Goal: Task Accomplishment & Management: Complete application form

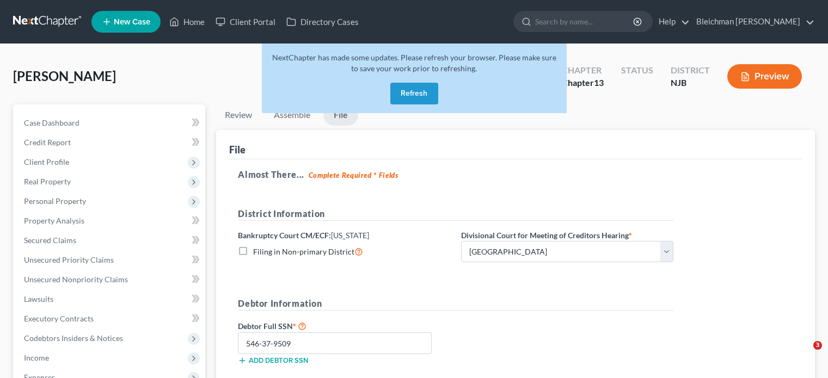
select select "2"
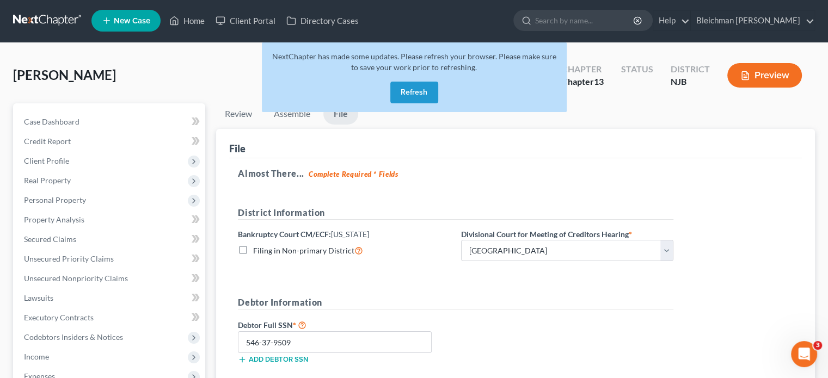
click at [407, 97] on button "Refresh" at bounding box center [414, 93] width 48 height 22
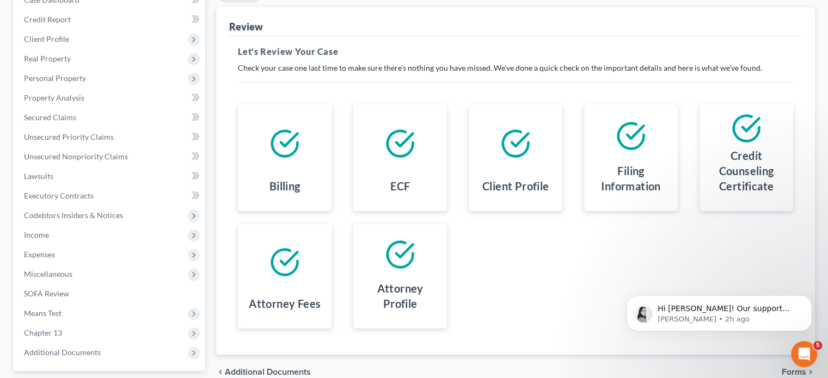
scroll to position [219, 0]
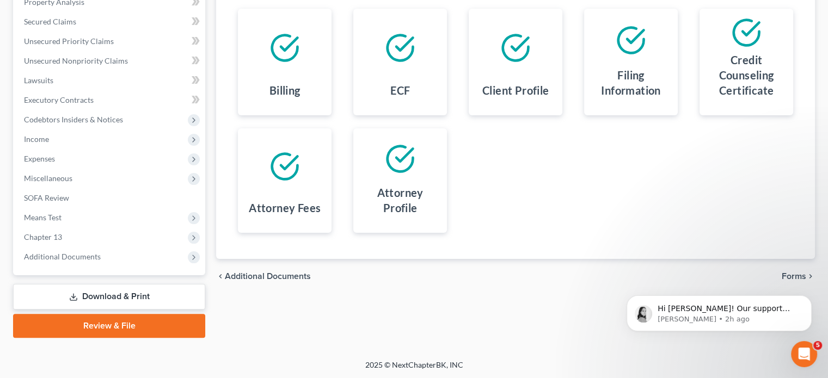
click at [796, 278] on div "Hi Joshua! Our support number is 888-861-7122. Feel free to ask us questions in…" at bounding box center [719, 263] width 200 height 136
click at [792, 278] on div "Hi Joshua! Our support number is 888-861-7122. Feel free to ask us questions in…" at bounding box center [719, 263] width 200 height 136
click at [787, 274] on div "Hi Joshua! Our support number is 888-861-7122. Feel free to ask us questions in…" at bounding box center [719, 263] width 200 height 136
click at [810, 299] on icon "Dismiss notification" at bounding box center [809, 299] width 6 height 6
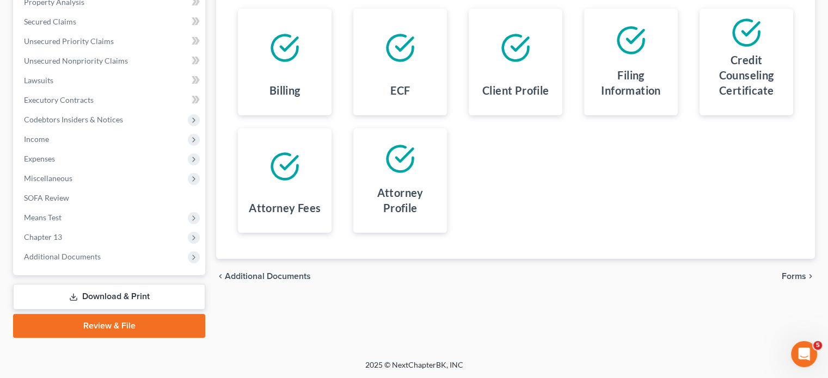
click at [790, 278] on span "Forms" at bounding box center [794, 276] width 25 height 9
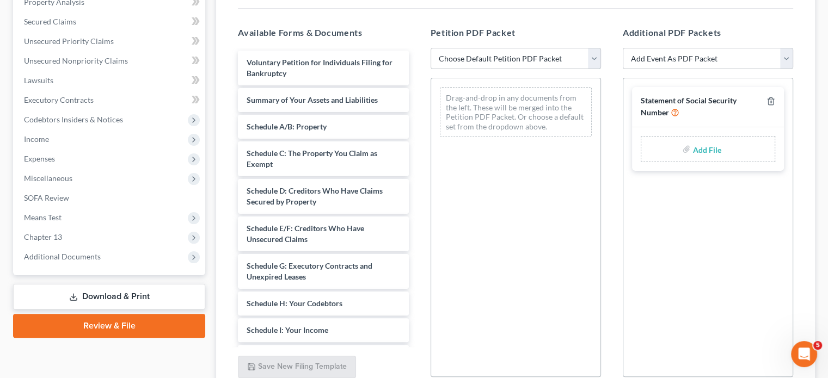
click at [540, 54] on select "Choose Default Petition PDF Packet Complete Bankruptcy Petition (all forms and …" at bounding box center [516, 59] width 170 height 22
select select "0"
click at [431, 48] on select "Choose Default Petition PDF Packet Complete Bankruptcy Petition (all forms and …" at bounding box center [516, 59] width 170 height 22
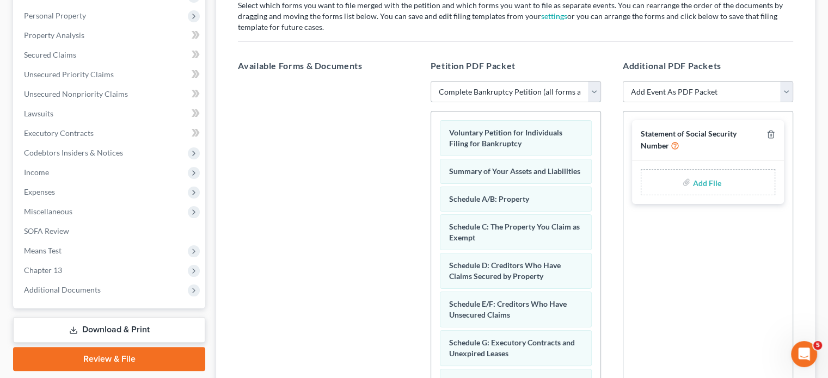
scroll to position [196, 0]
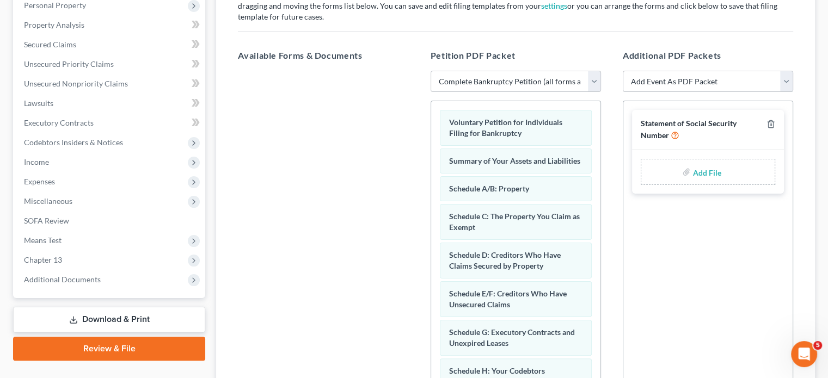
click at [783, 80] on select "Add Event As PDF Packet Amended Attorney Compensation Statement Amended List of…" at bounding box center [708, 82] width 170 height 22
select select "6"
click at [623, 71] on select "Add Event As PDF Packet Amended Attorney Compensation Statement Amended List of…" at bounding box center [708, 82] width 170 height 22
select select
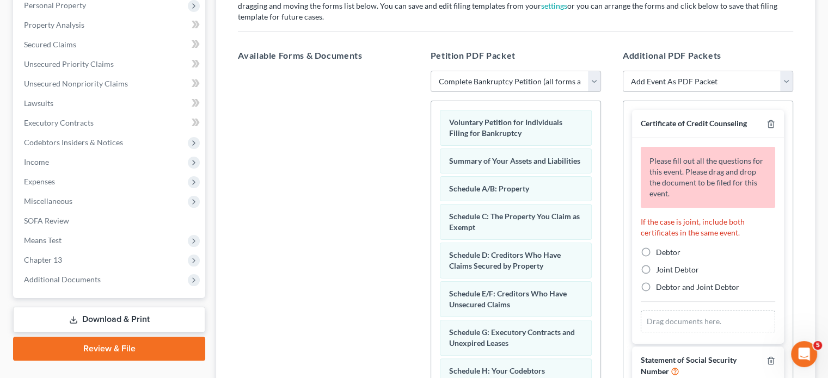
click at [656, 250] on label "Debtor" at bounding box center [668, 252] width 25 height 11
click at [661, 250] on input "Debtor" at bounding box center [664, 250] width 7 height 7
radio input "true"
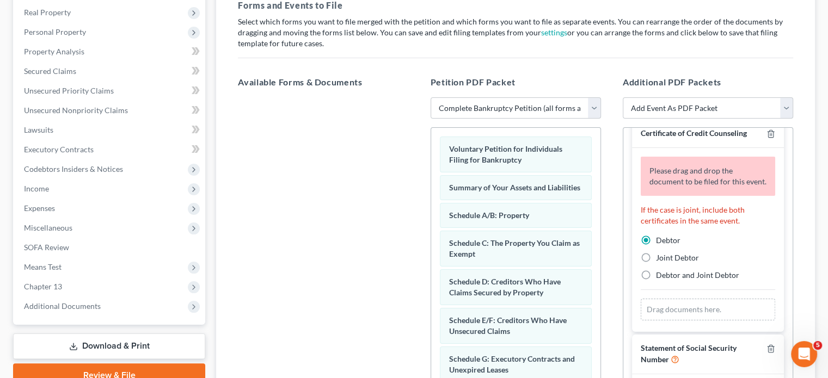
scroll to position [159, 0]
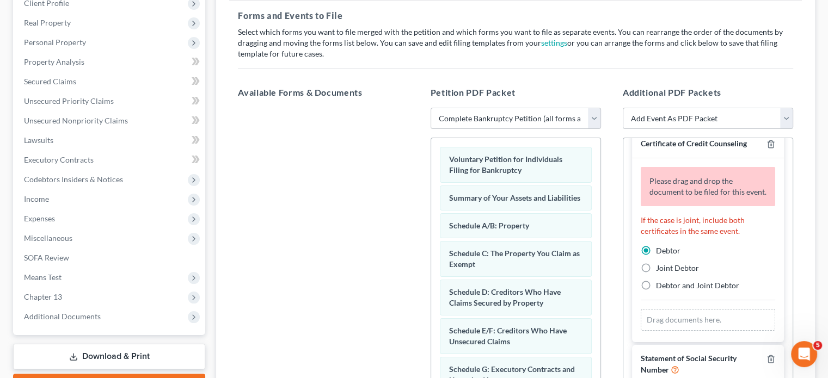
click at [675, 319] on div "Drag documents here." at bounding box center [708, 320] width 134 height 22
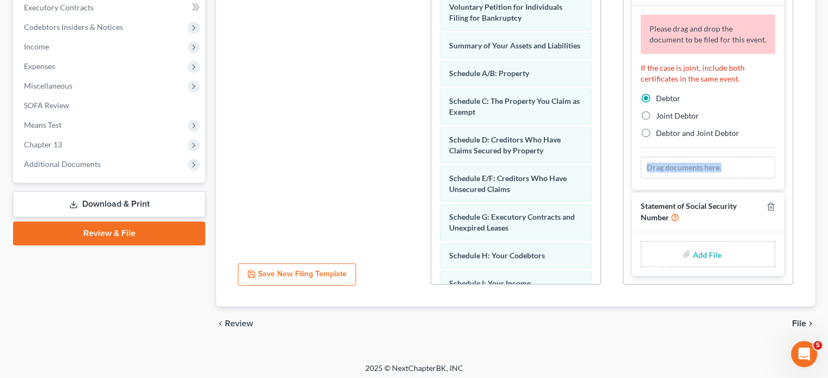
scroll to position [315, 0]
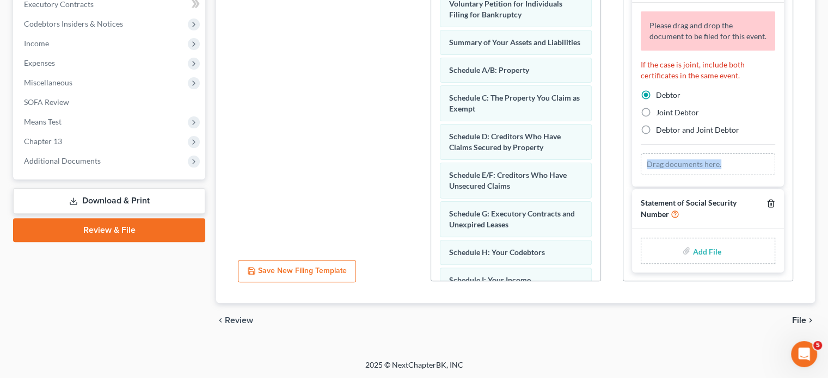
click at [768, 202] on icon "button" at bounding box center [770, 203] width 5 height 7
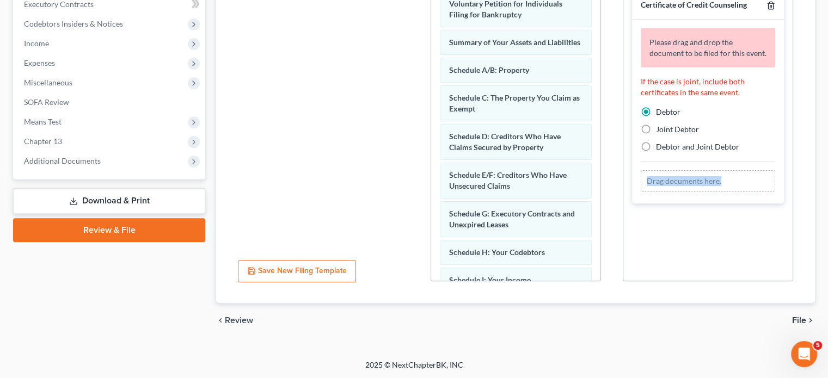
click at [771, 5] on line "button" at bounding box center [771, 6] width 0 height 2
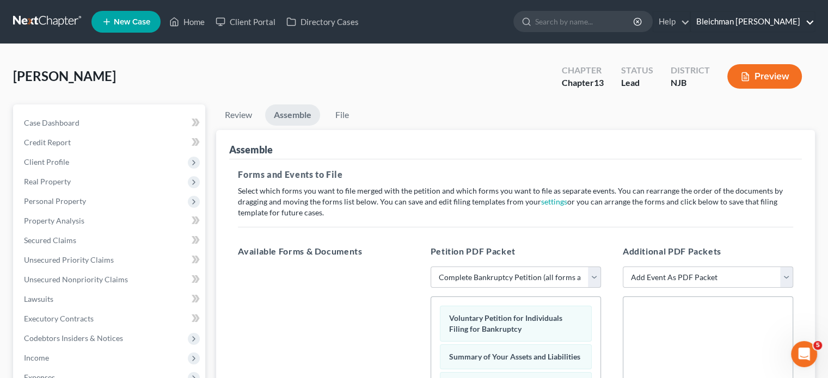
click at [771, 20] on link "Bleichman [PERSON_NAME]" at bounding box center [753, 22] width 124 height 20
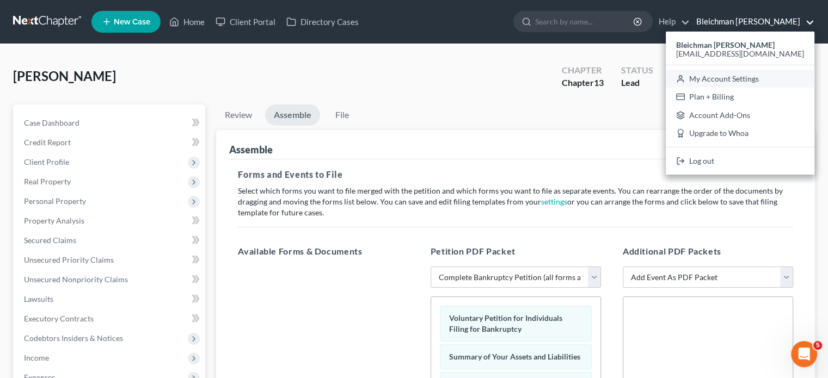
click at [738, 82] on link "My Account Settings" at bounding box center [740, 79] width 149 height 19
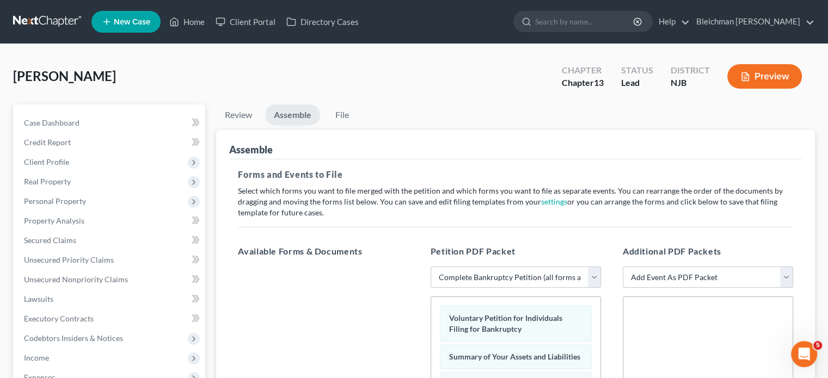
select select "51"
select select "24"
select select "33"
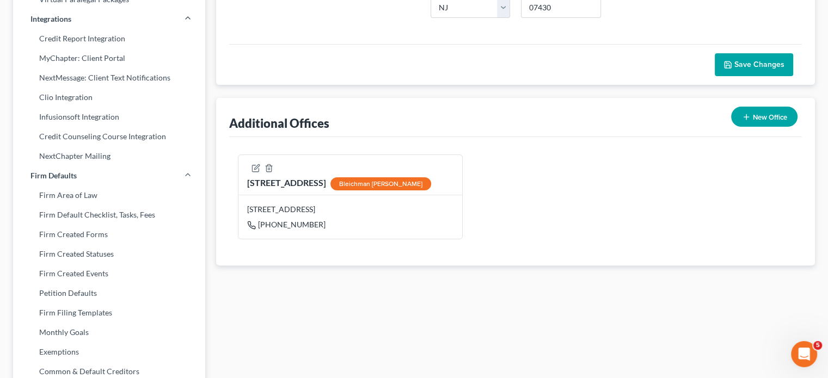
scroll to position [283, 0]
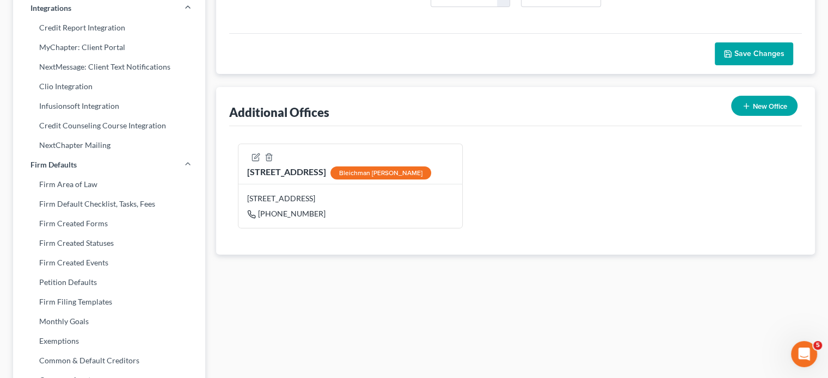
click at [771, 100] on button "New Office" at bounding box center [764, 106] width 66 height 20
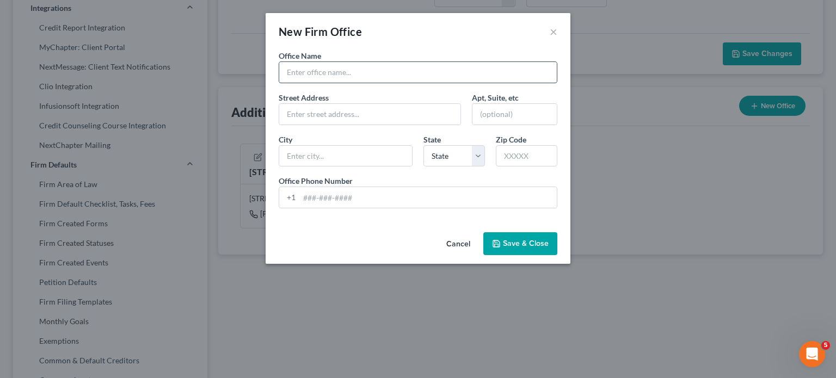
click at [377, 66] on input "text" at bounding box center [418, 72] width 278 height 21
type input "Shmuel Klein"
type input "113 Cedarhill Ave"
type input "Mahwah"
select select "33"
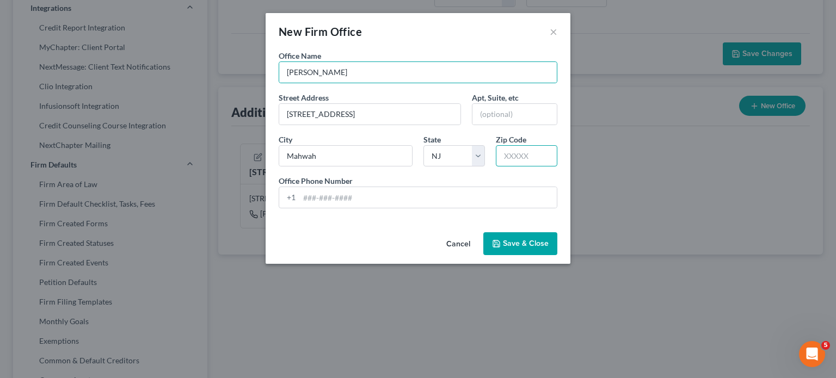
type input "07430"
type input "8454252510"
click at [284, 70] on input "Shmuel Klein" at bounding box center [418, 72] width 278 height 21
click at [388, 74] on input "Law Office of Shmuel Klein" at bounding box center [418, 72] width 278 height 21
type input "Law Office of Shmuel Klein PA"
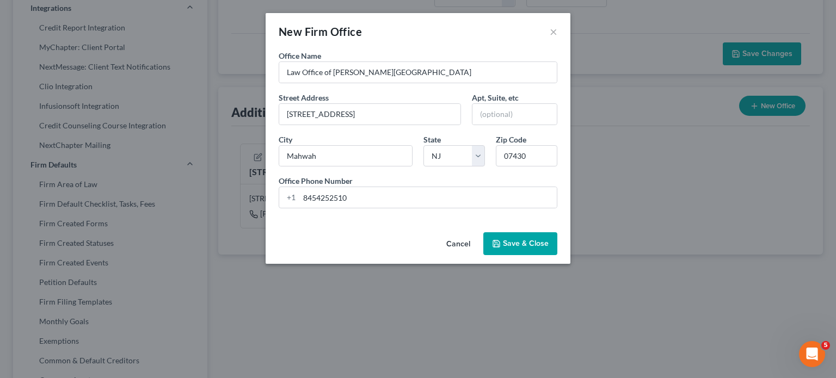
click at [503, 241] on button "Save & Close" at bounding box center [521, 244] width 74 height 23
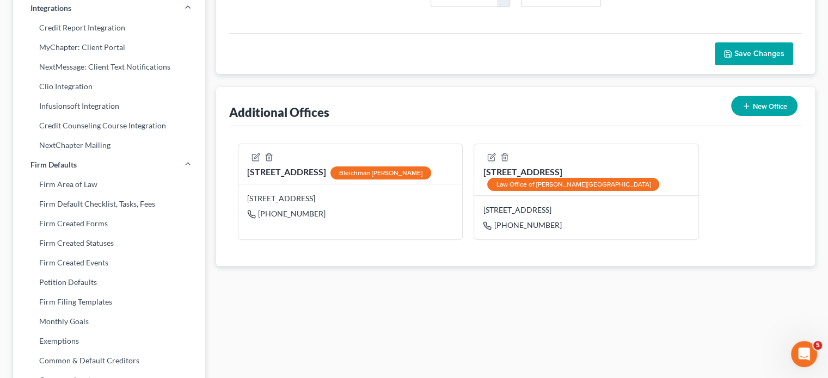
click at [769, 50] on span "Save Changes" at bounding box center [760, 53] width 50 height 9
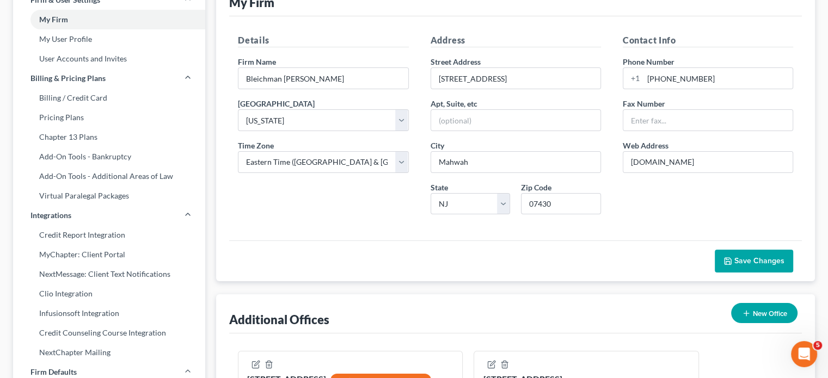
scroll to position [65, 0]
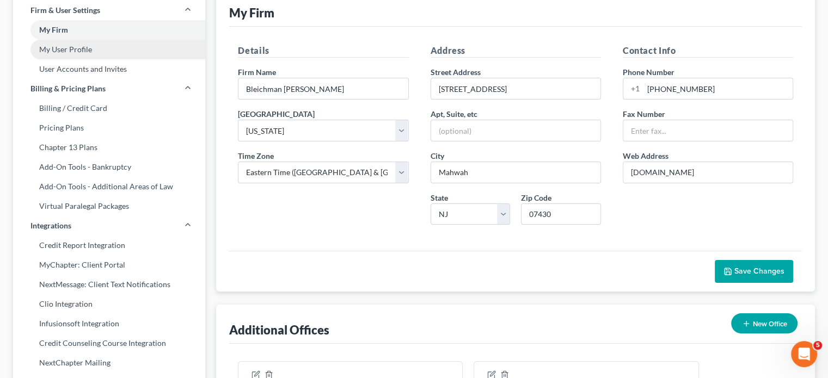
click at [70, 52] on link "My User Profile" at bounding box center [109, 50] width 192 height 20
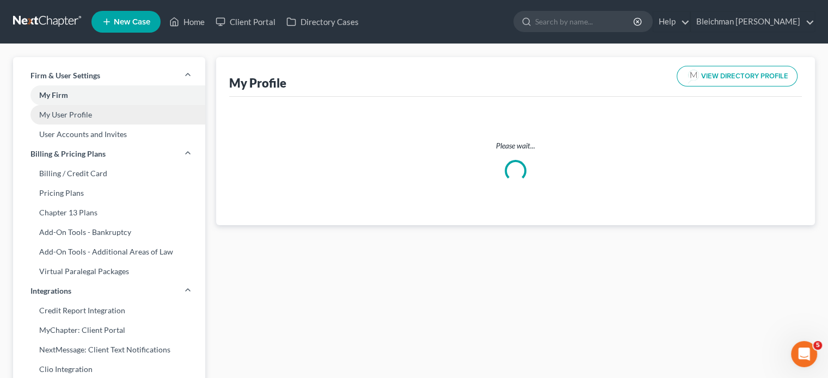
select select "33"
select select "51"
select select "attorney"
select select "0"
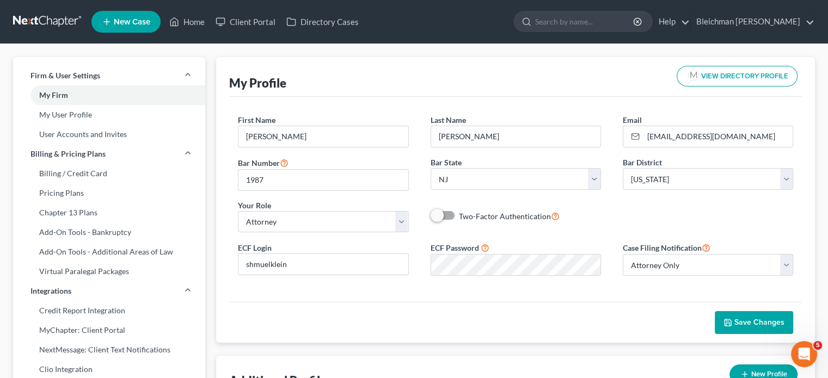
click at [747, 320] on span "Save Changes" at bounding box center [760, 322] width 50 height 9
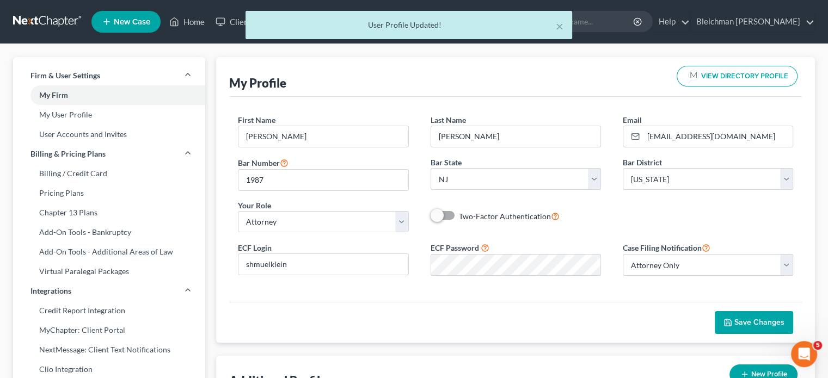
click at [747, 320] on span "Save Changes" at bounding box center [760, 322] width 50 height 9
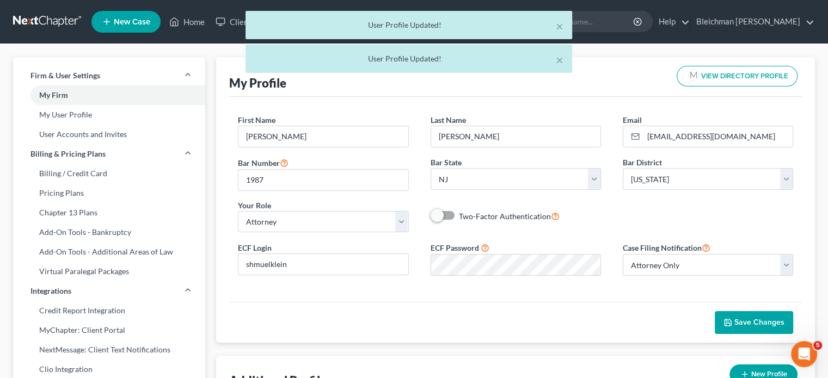
click at [747, 320] on span "Save Changes" at bounding box center [760, 322] width 50 height 9
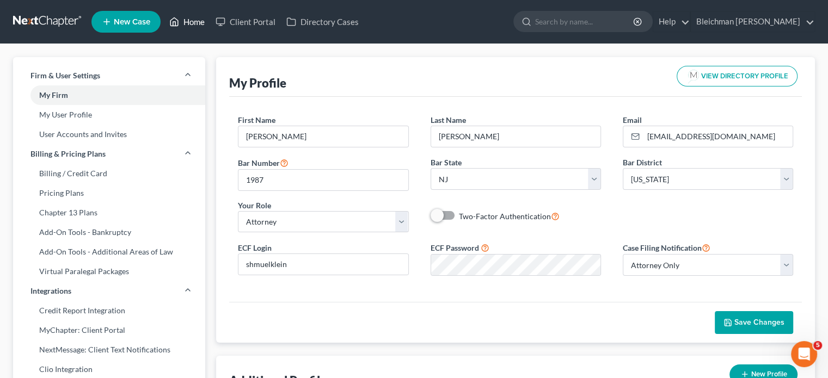
click at [198, 16] on link "Home" at bounding box center [187, 22] width 46 height 20
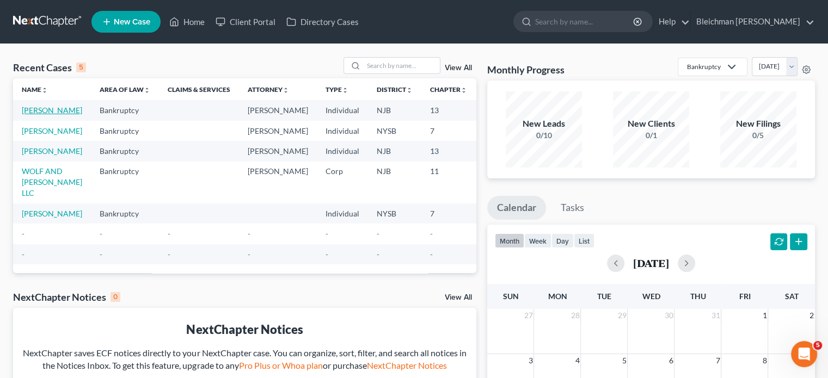
click at [29, 115] on link "[PERSON_NAME]" at bounding box center [52, 110] width 60 height 9
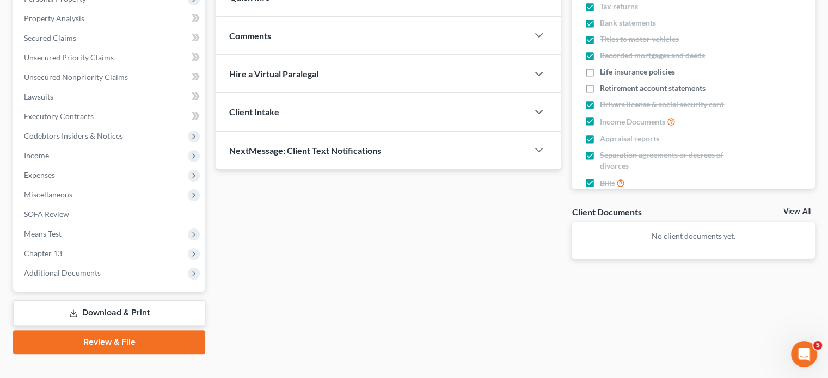
scroll to position [219, 0]
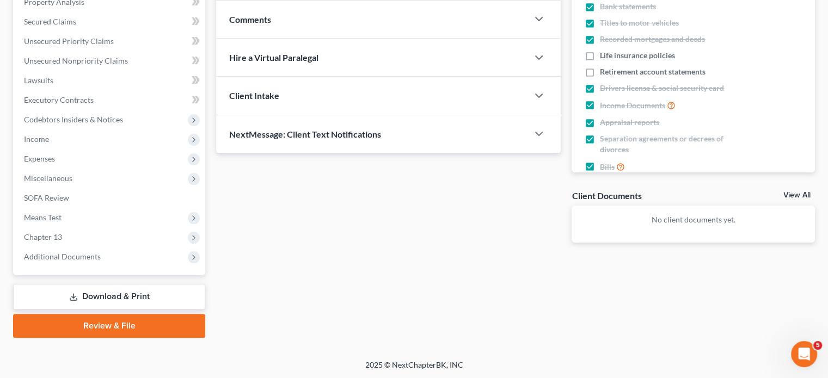
click at [162, 326] on link "Review & File" at bounding box center [109, 326] width 192 height 24
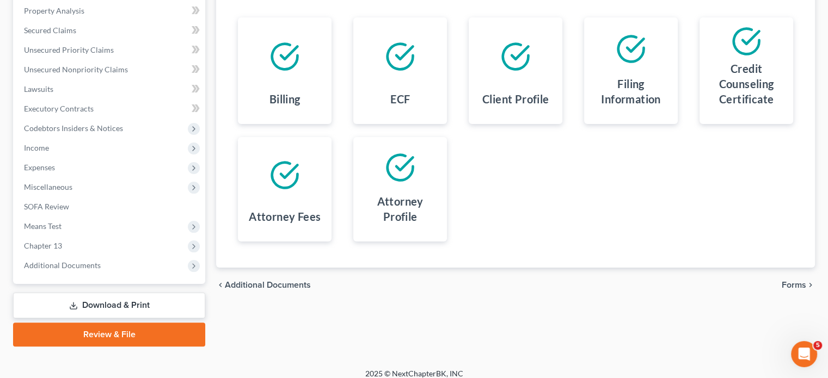
scroll to position [219, 0]
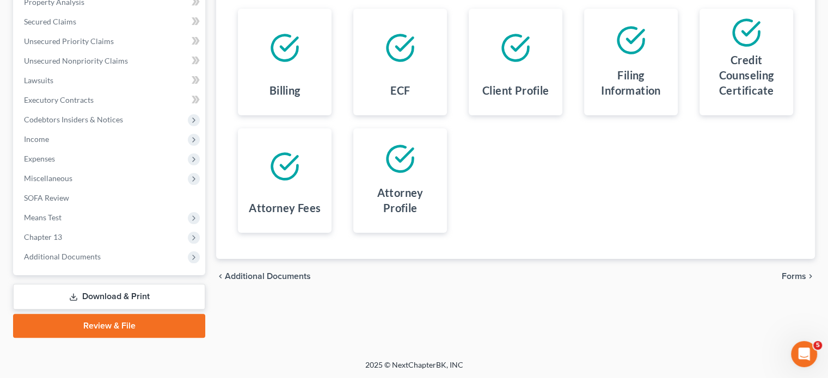
click at [791, 276] on span "Forms" at bounding box center [794, 276] width 25 height 9
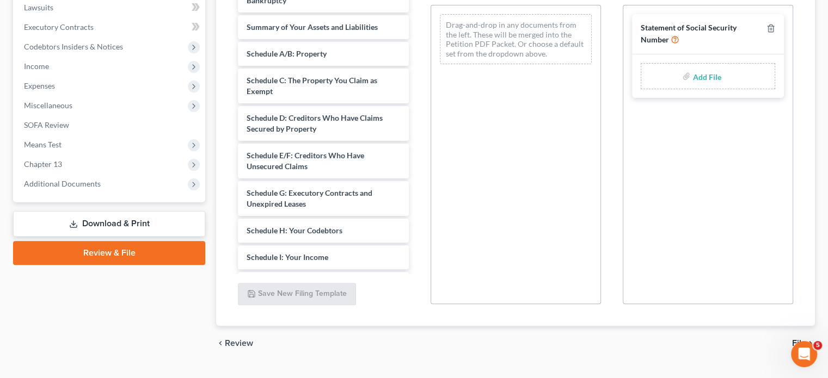
scroll to position [315, 0]
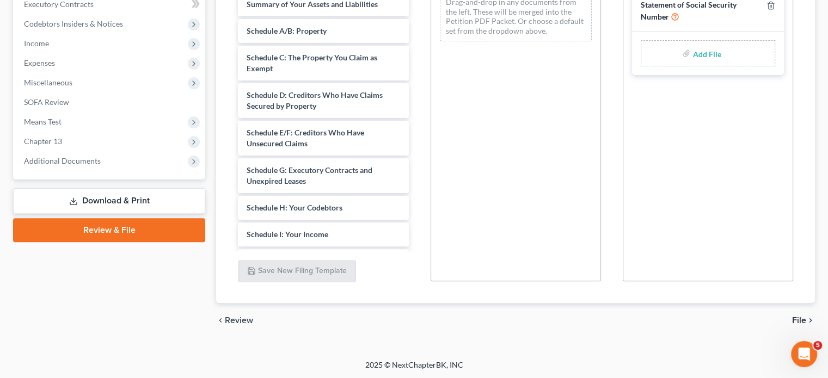
click at [802, 316] on span "File" at bounding box center [799, 320] width 14 height 9
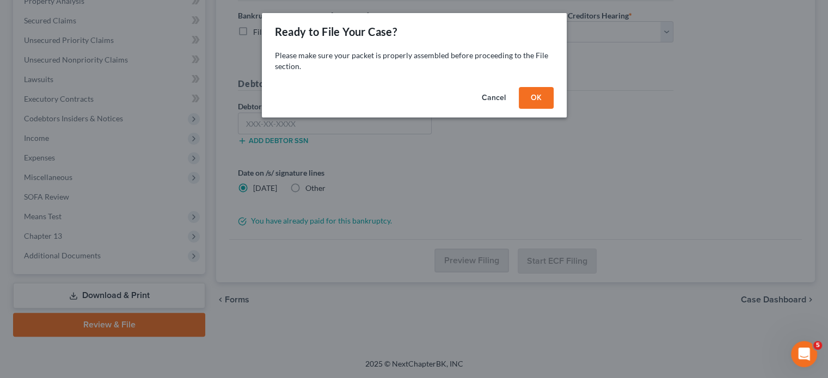
scroll to position [219, 0]
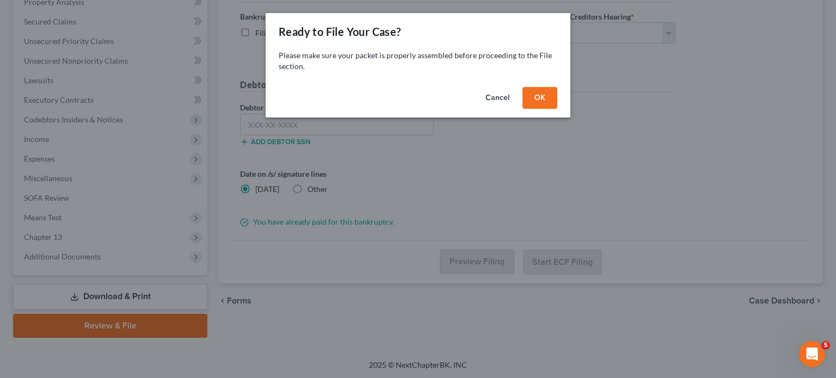
click at [540, 100] on button "OK" at bounding box center [540, 98] width 35 height 22
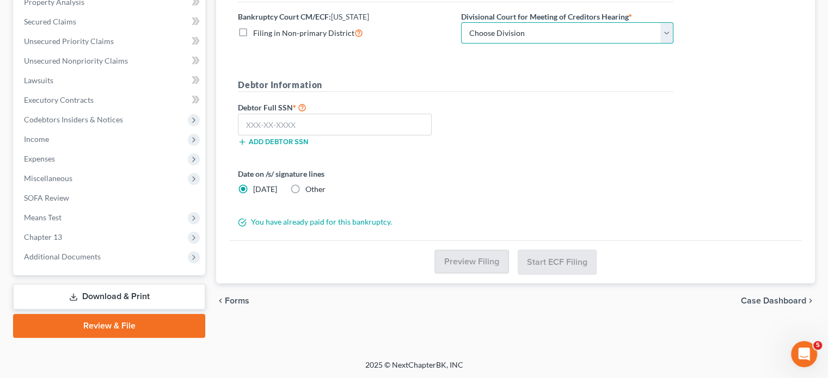
click at [518, 32] on select "Choose Division Camden Camden/Trenton Newark Trenton" at bounding box center [567, 33] width 212 height 22
select select "2"
click at [461, 22] on select "Choose Division Camden Camden/Trenton Newark Trenton" at bounding box center [567, 33] width 212 height 22
click at [334, 124] on input "text" at bounding box center [335, 125] width 194 height 22
paste input "546-37-9509"
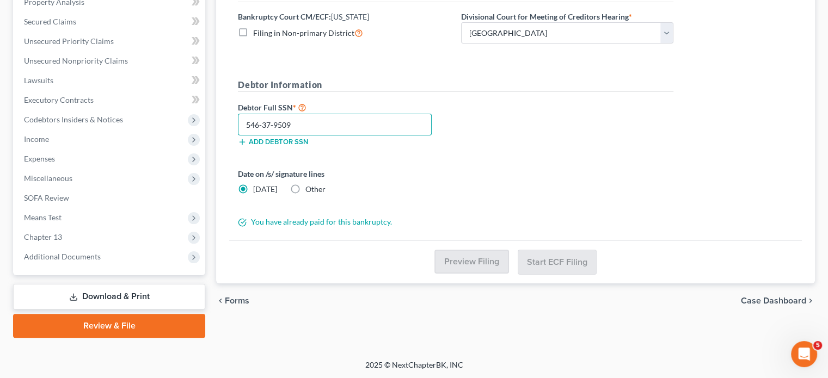
type input "546-37-9509"
click at [626, 111] on div "Debtor Full SSN * 546-37-9509 Add debtor SSN" at bounding box center [456, 128] width 447 height 54
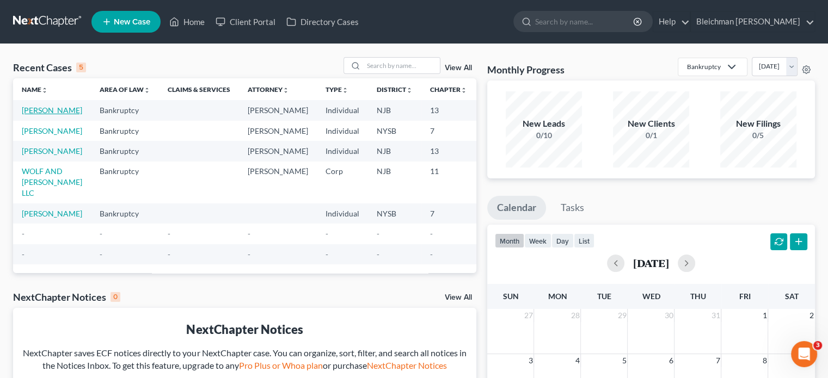
click at [26, 112] on link "[PERSON_NAME]" at bounding box center [52, 110] width 60 height 9
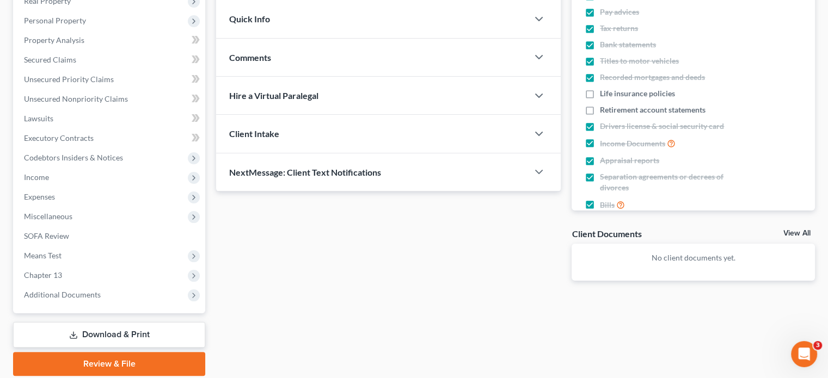
scroll to position [219, 0]
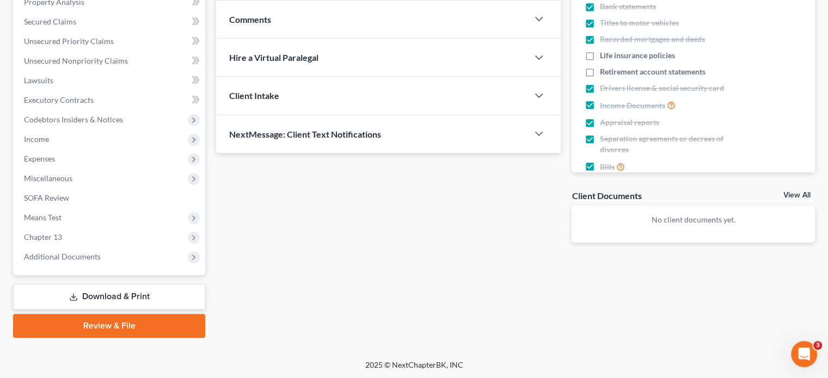
click at [137, 325] on link "Review & File" at bounding box center [109, 326] width 192 height 24
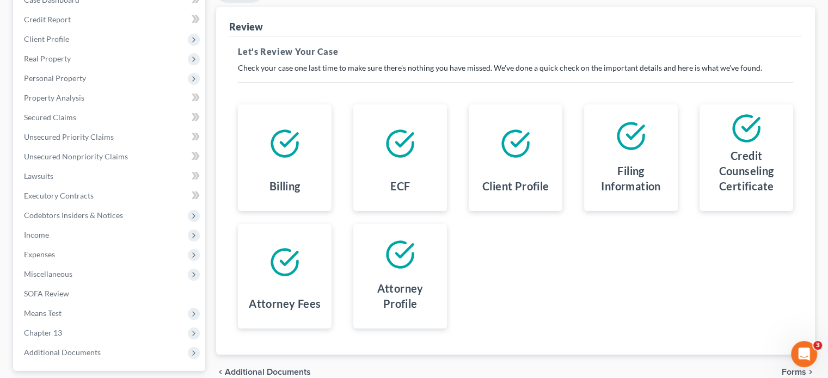
scroll to position [196, 0]
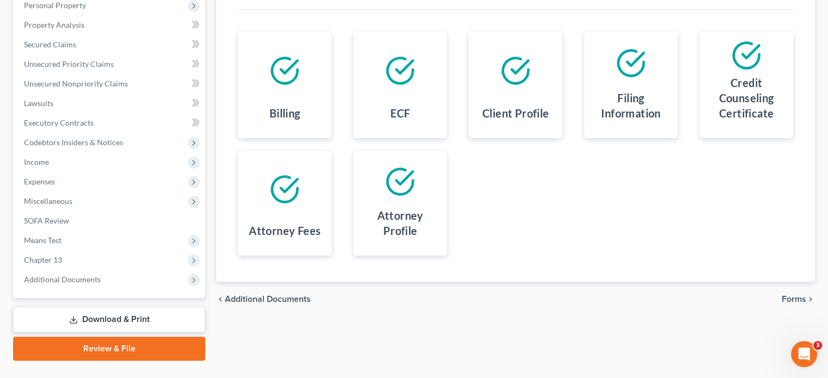
click at [795, 298] on span "Forms" at bounding box center [794, 299] width 25 height 9
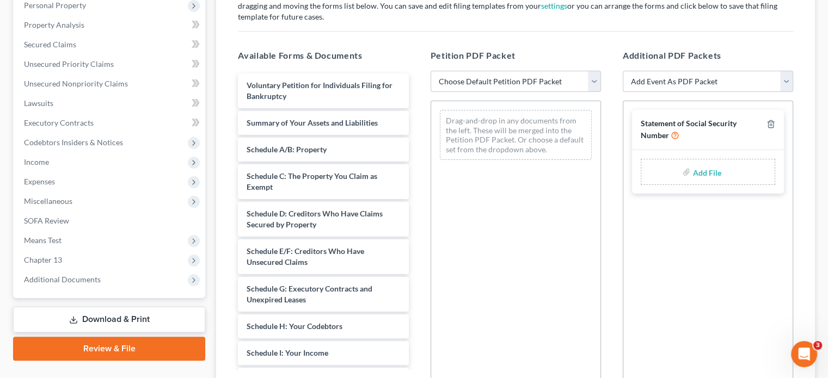
click at [515, 80] on select "Choose Default Petition PDF Packet Complete Bankruptcy Petition (all forms and …" at bounding box center [516, 82] width 170 height 22
select select "0"
click at [431, 71] on select "Choose Default Petition PDF Packet Complete Bankruptcy Petition (all forms and …" at bounding box center [516, 82] width 170 height 22
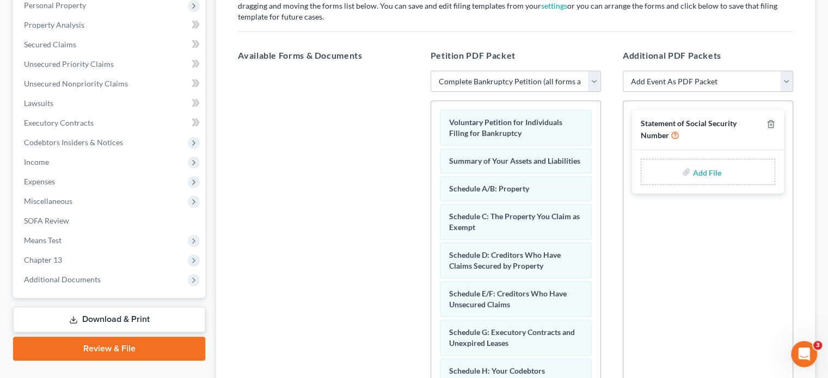
click at [710, 77] on select "Add Event As PDF Packet Amended Attorney Compensation Statement Amended List of…" at bounding box center [708, 82] width 170 height 22
select select "6"
click at [623, 71] on select "Add Event As PDF Packet Amended Attorney Compensation Statement Amended List of…" at bounding box center [708, 82] width 170 height 22
select select
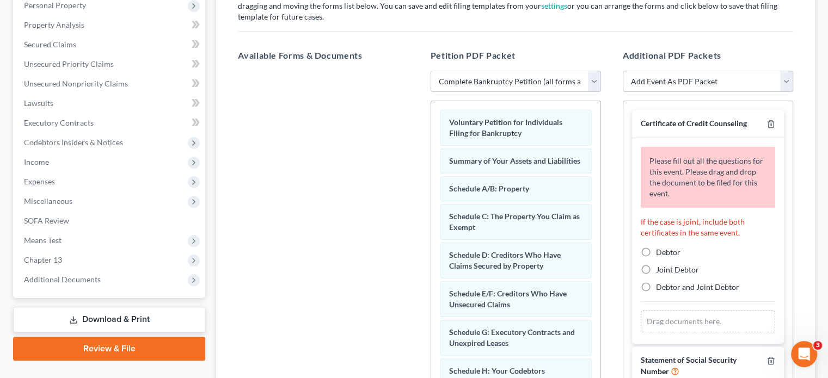
click at [656, 250] on label "Debtor" at bounding box center [668, 252] width 25 height 11
click at [661, 250] on input "Debtor" at bounding box center [664, 250] width 7 height 7
radio input "true"
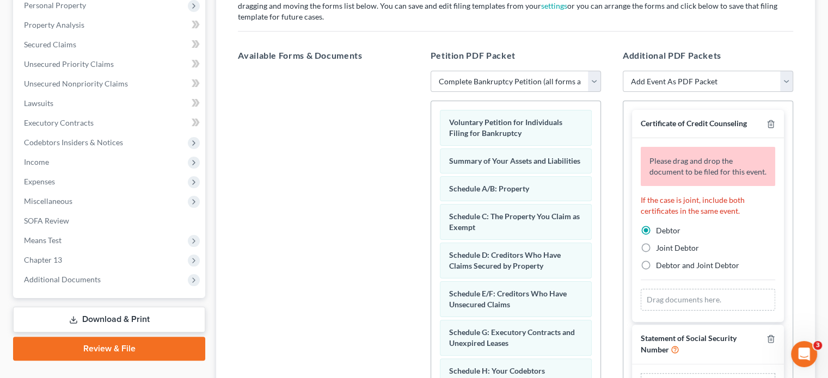
click at [652, 309] on div "Drag documents here." at bounding box center [708, 300] width 134 height 22
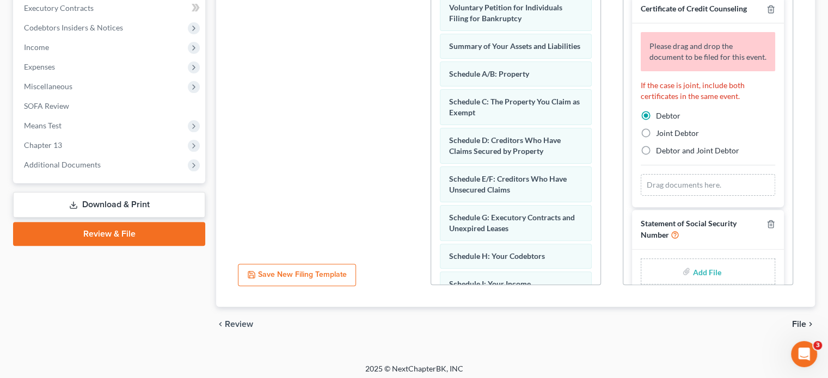
scroll to position [315, 0]
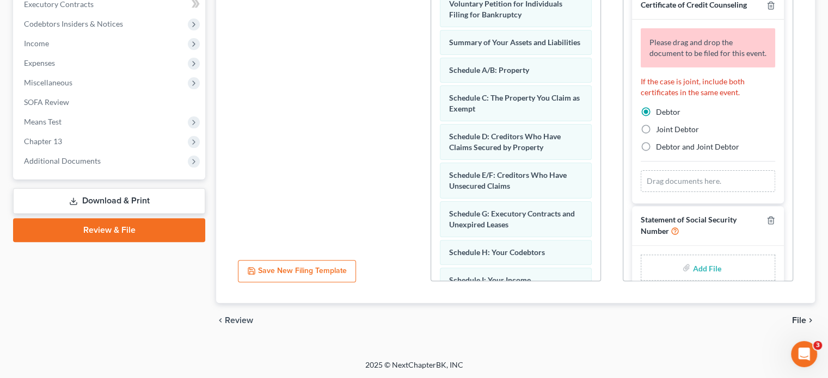
click at [704, 185] on div "Drag documents here." at bounding box center [708, 181] width 134 height 22
drag, startPoint x: 701, startPoint y: 188, endPoint x: 791, endPoint y: 102, distance: 124.0
click at [791, 102] on div "Certificate of Credit Counseling Please drag and drop the document to be filed …" at bounding box center [708, 131] width 170 height 299
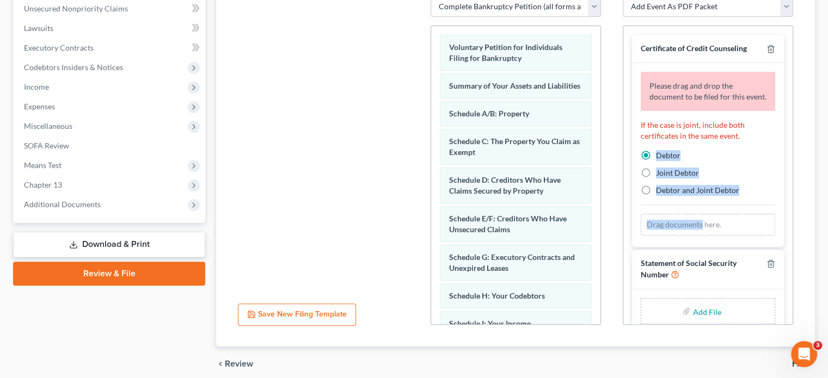
scroll to position [249, 0]
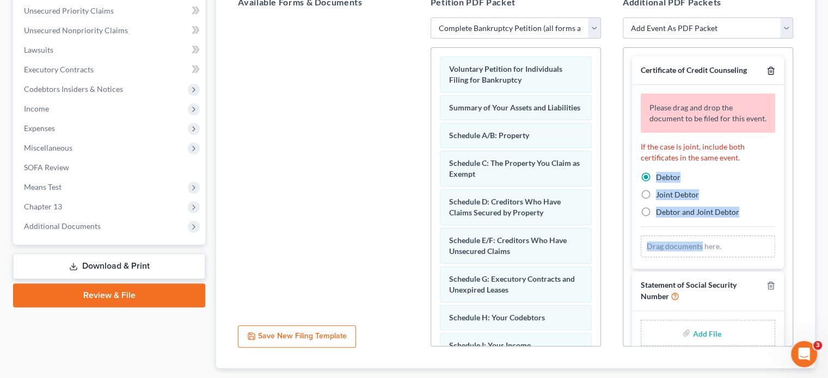
click at [768, 68] on icon "button" at bounding box center [770, 71] width 5 height 7
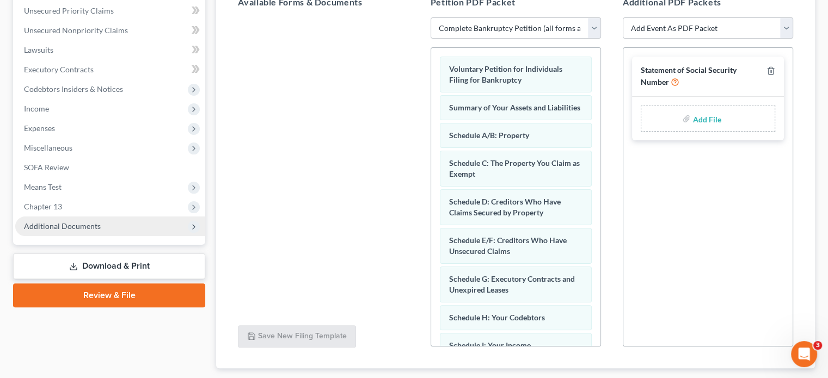
click at [60, 225] on span "Additional Documents" at bounding box center [62, 226] width 77 height 9
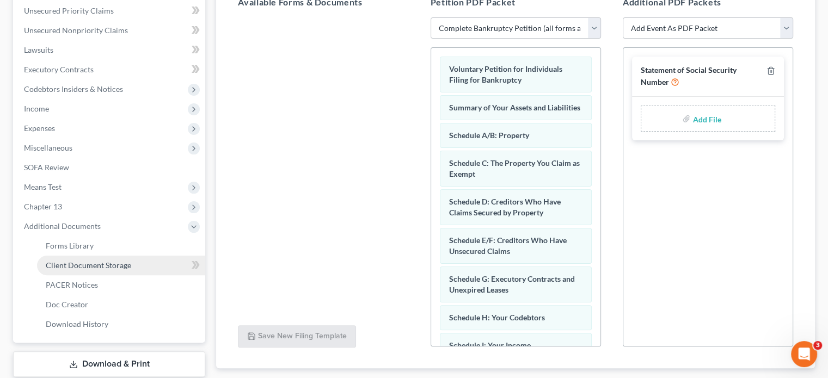
click at [90, 263] on span "Client Document Storage" at bounding box center [88, 265] width 85 height 9
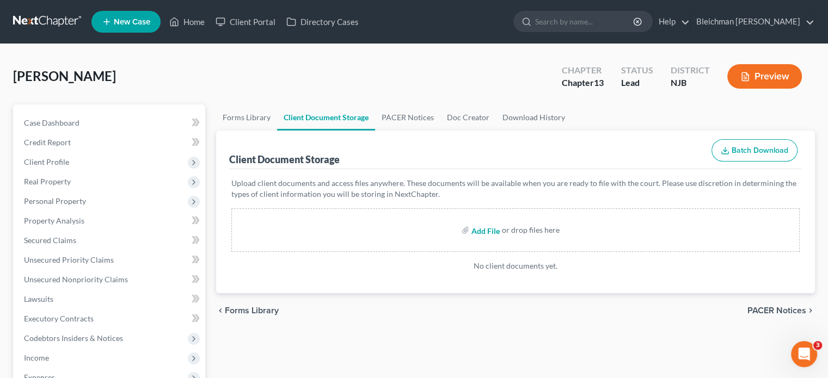
click at [481, 231] on input "file" at bounding box center [485, 231] width 26 height 20
type input "C:\fakepath\ccc.pdf"
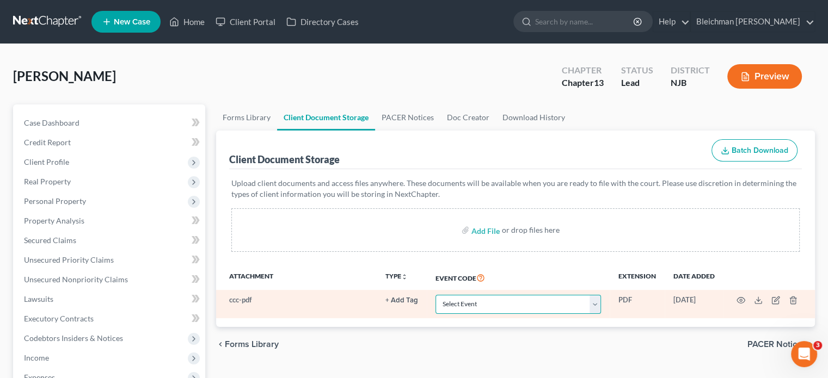
click at [473, 302] on select "Select Event 20 Largest Unsecured Creditors Amended Attorney Compensation State…" at bounding box center [519, 304] width 166 height 19
select select "9"
click at [436, 295] on select "Select Event 20 Largest Unsecured Creditors Amended Attorney Compensation State…" at bounding box center [519, 304] width 166 height 19
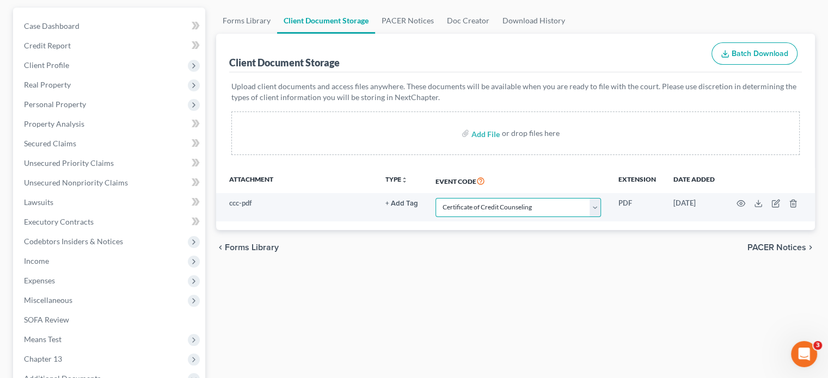
scroll to position [109, 0]
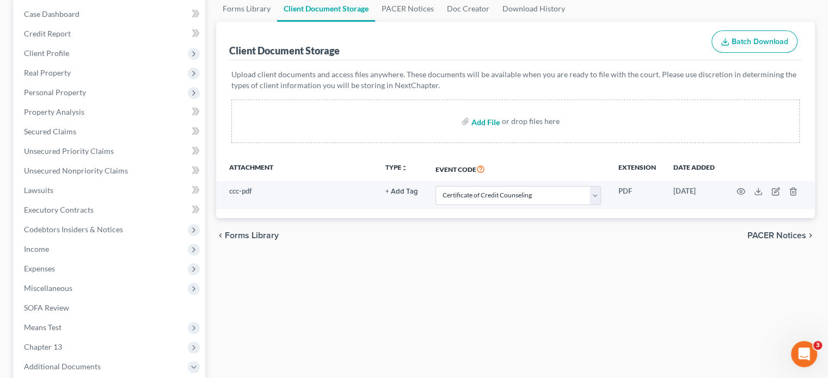
click at [487, 123] on input "file" at bounding box center [485, 122] width 26 height 20
type input "C:\fakepath\Plan.pdf"
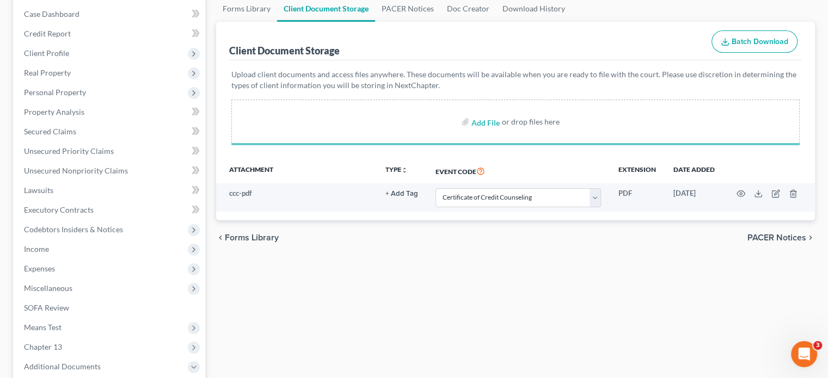
select select "9"
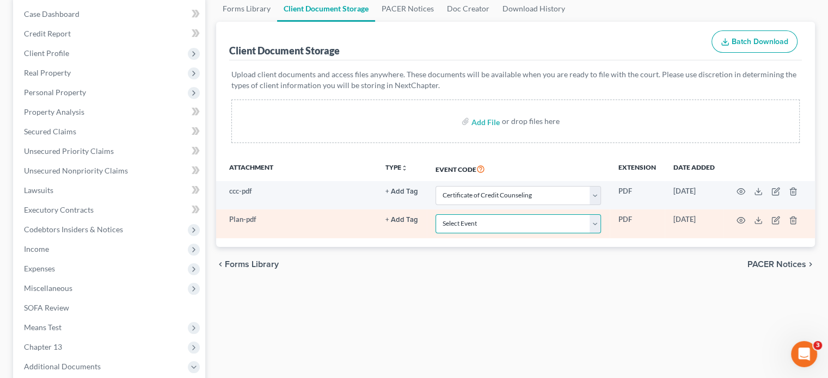
click at [596, 225] on select "Select Event 20 Largest Unsecured Creditors Amended Attorney Compensation State…" at bounding box center [519, 224] width 166 height 19
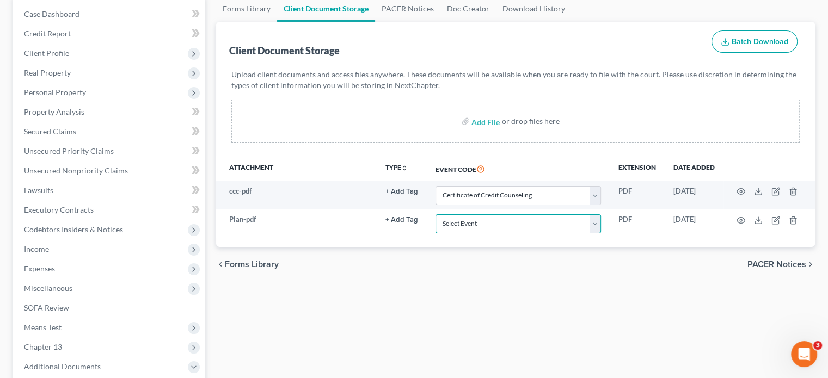
select select "19"
click at [436, 215] on select "Select Event 20 Largest Unsecured Creditors Amended Attorney Compensation State…" at bounding box center [519, 224] width 166 height 19
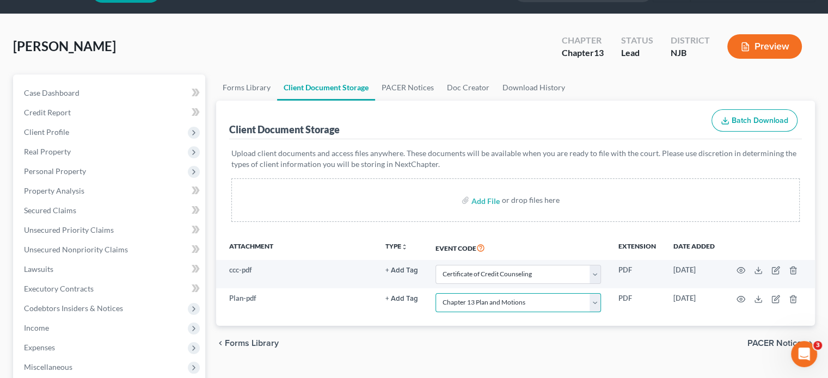
scroll to position [0, 0]
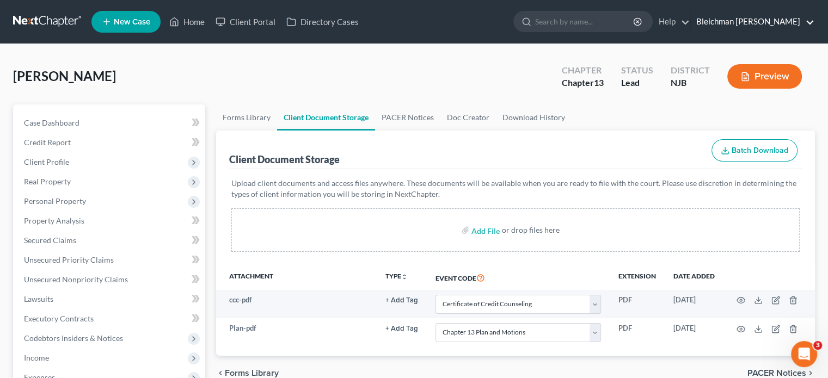
click at [750, 19] on link "Bleichman [PERSON_NAME]" at bounding box center [753, 22] width 124 height 20
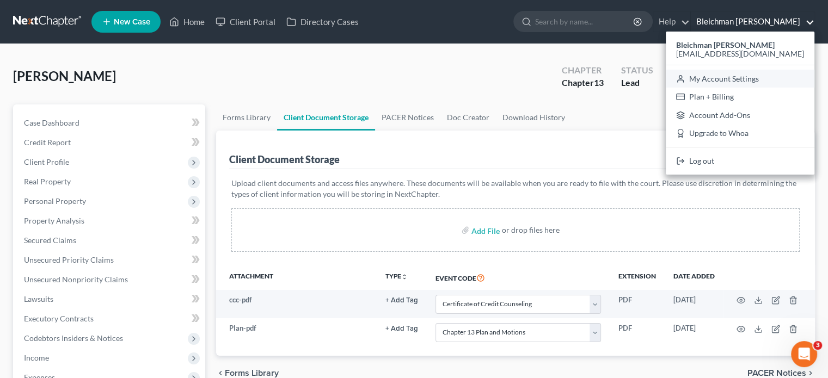
click at [754, 79] on link "My Account Settings" at bounding box center [740, 79] width 149 height 19
select select "24"
select select "33"
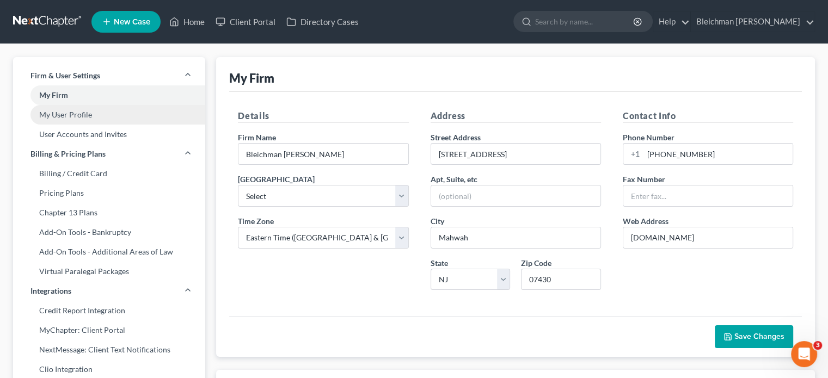
click at [66, 115] on link "My User Profile" at bounding box center [109, 115] width 192 height 20
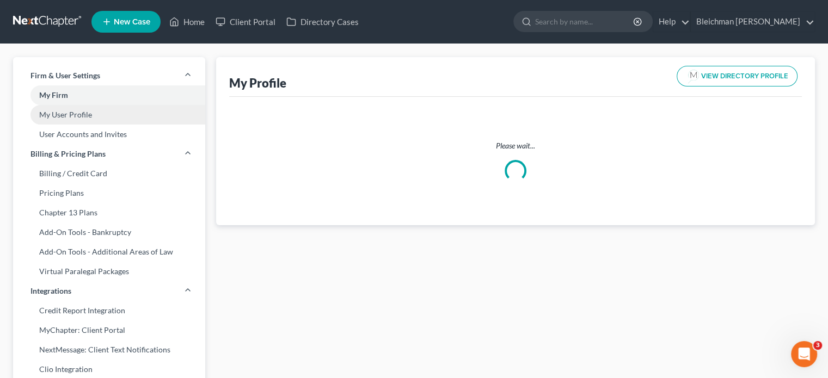
select select "33"
select select "51"
select select "attorney"
select select "0"
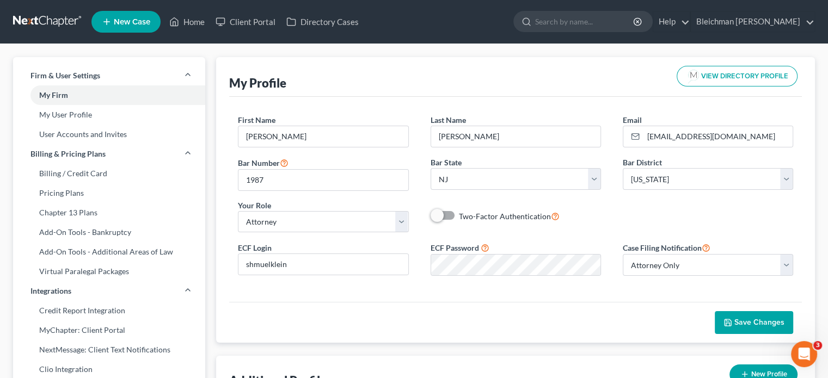
click at [742, 321] on span "Save Changes" at bounding box center [760, 322] width 50 height 9
click at [188, 19] on link "Home" at bounding box center [187, 22] width 46 height 20
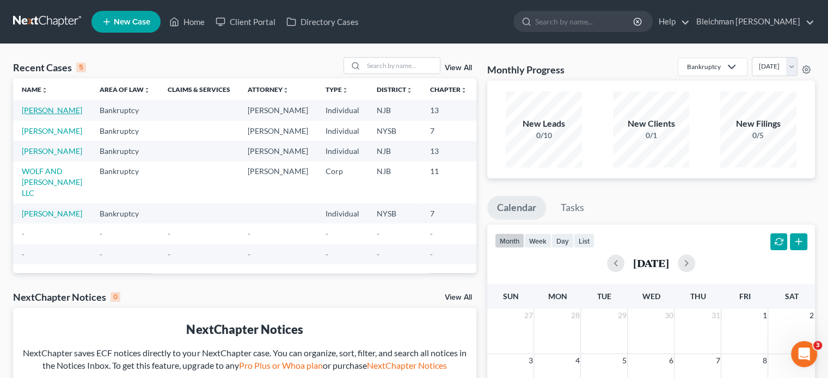
click at [28, 112] on link "[PERSON_NAME]" at bounding box center [52, 110] width 60 height 9
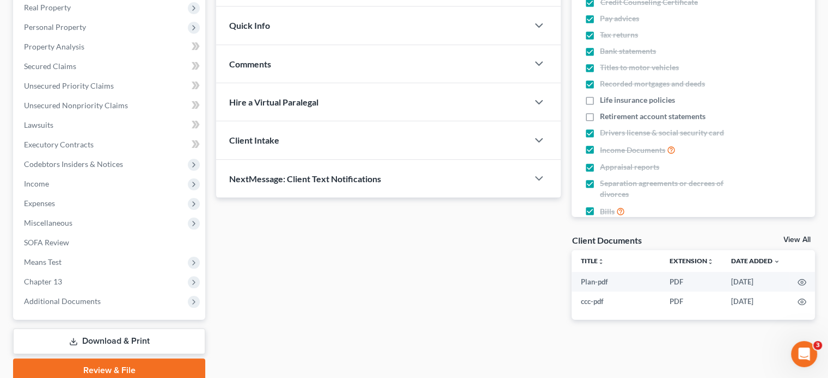
scroll to position [211, 0]
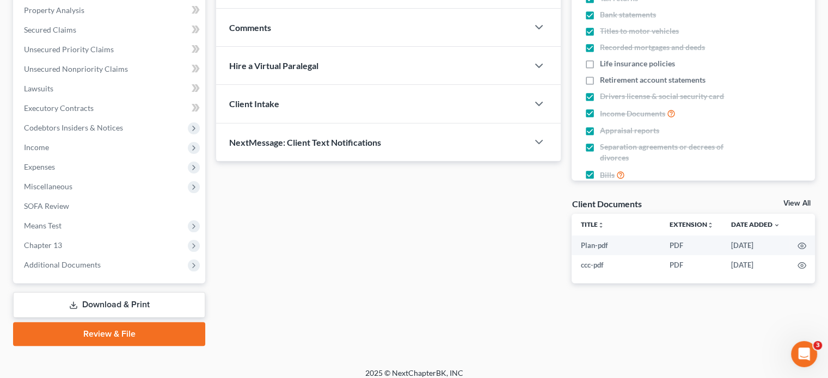
click at [147, 333] on link "Review & File" at bounding box center [109, 334] width 192 height 24
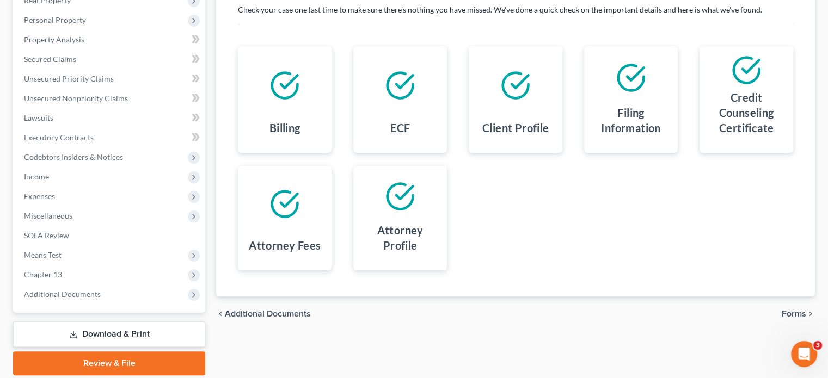
scroll to position [188, 0]
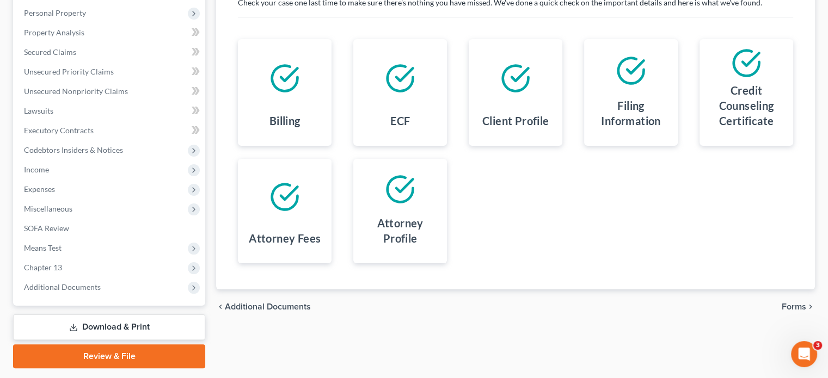
click at [795, 308] on span "Forms" at bounding box center [794, 307] width 25 height 9
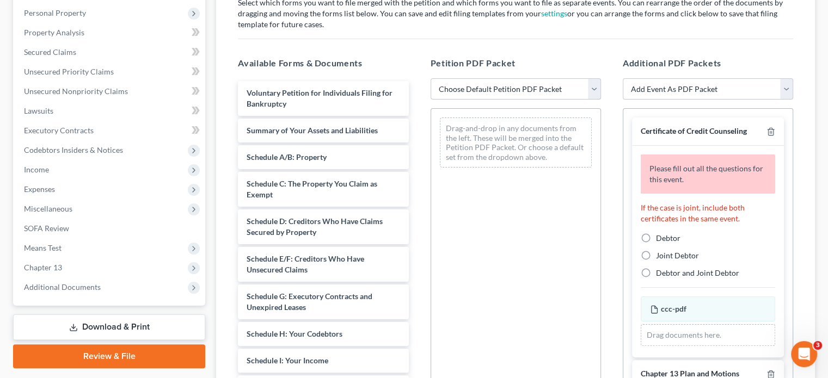
click at [450, 84] on select "Choose Default Petition PDF Packet Complete Bankruptcy Petition (all forms and …" at bounding box center [516, 89] width 170 height 22
select select "0"
click at [431, 78] on select "Choose Default Petition PDF Packet Complete Bankruptcy Petition (all forms and …" at bounding box center [516, 89] width 170 height 22
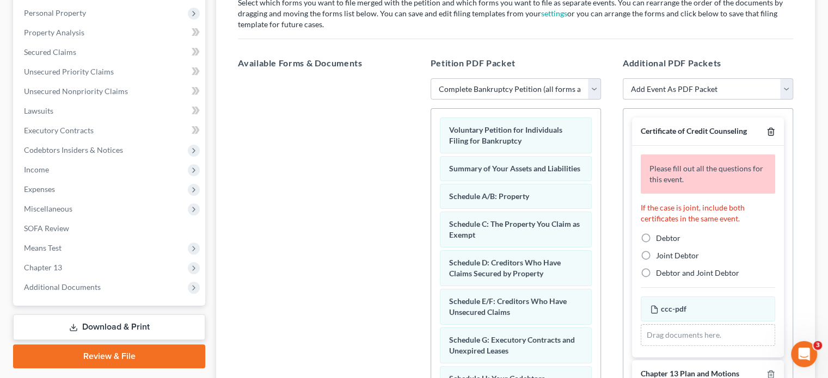
click at [767, 130] on icon "button" at bounding box center [771, 131] width 9 height 9
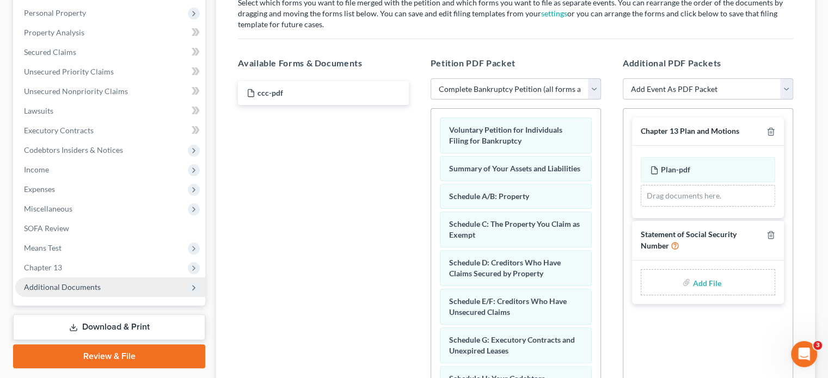
click at [33, 283] on span "Additional Documents" at bounding box center [62, 287] width 77 height 9
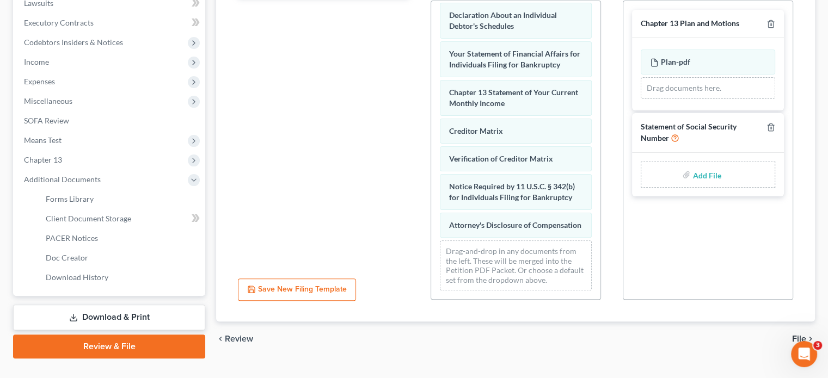
scroll to position [297, 0]
click at [708, 174] on input "file" at bounding box center [706, 174] width 26 height 20
type input "C:\fakepath\Form121SocSec.pdf"
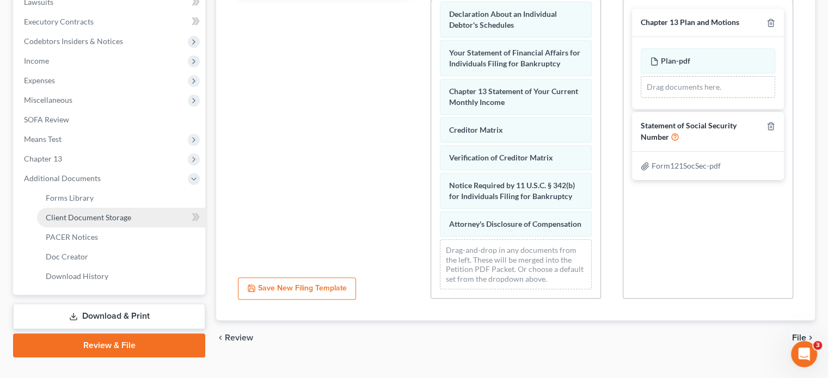
click at [96, 221] on span "Client Document Storage" at bounding box center [88, 217] width 85 height 9
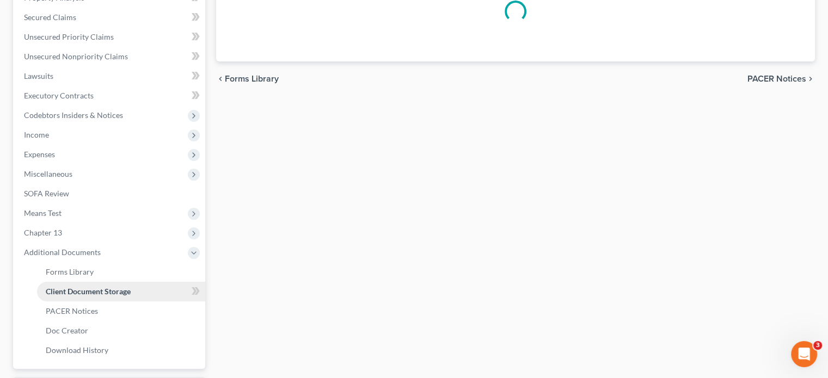
select select "9"
select select "19"
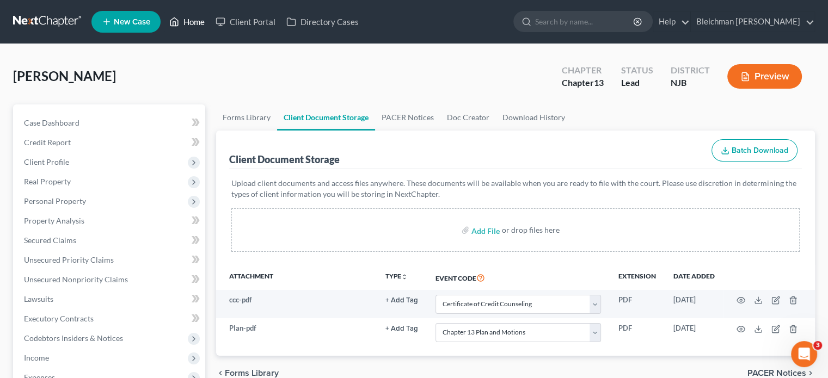
click at [188, 17] on link "Home" at bounding box center [187, 22] width 46 height 20
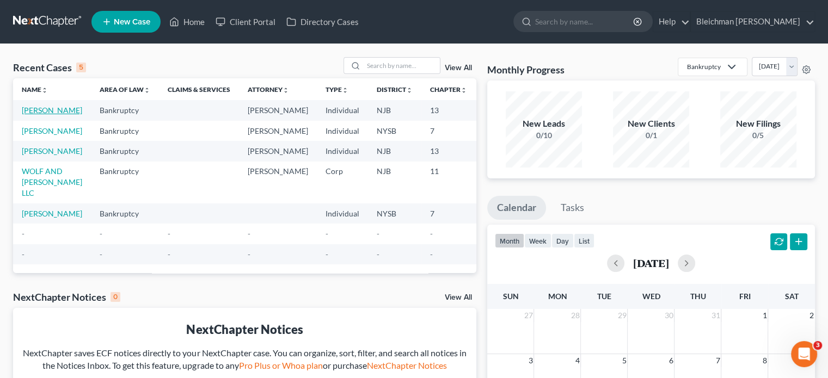
click at [26, 109] on link "[PERSON_NAME]" at bounding box center [52, 110] width 60 height 9
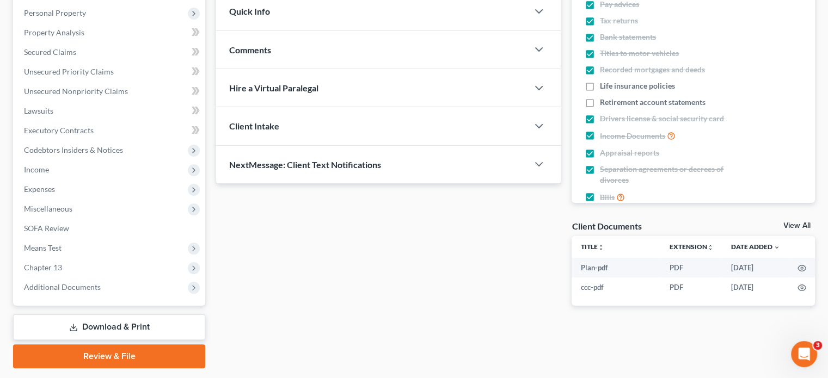
scroll to position [210, 0]
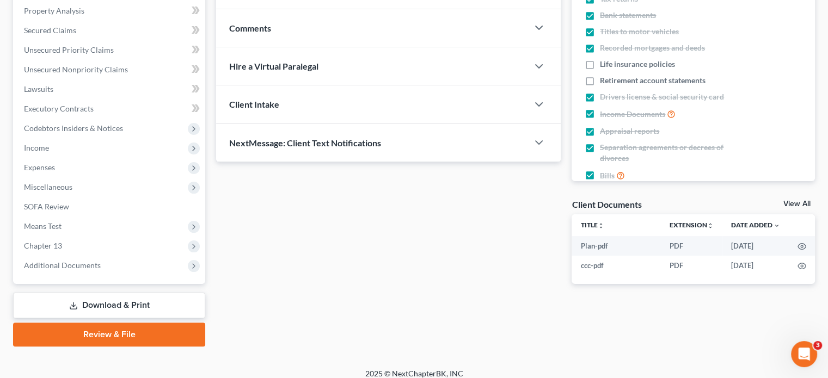
click at [57, 335] on link "Review & File" at bounding box center [109, 335] width 192 height 24
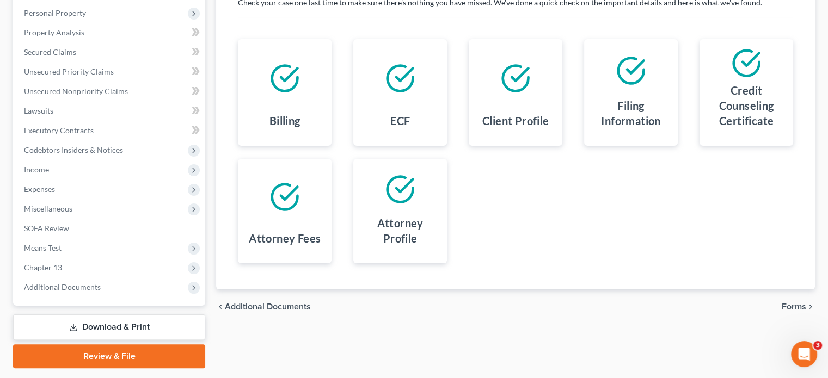
scroll to position [219, 0]
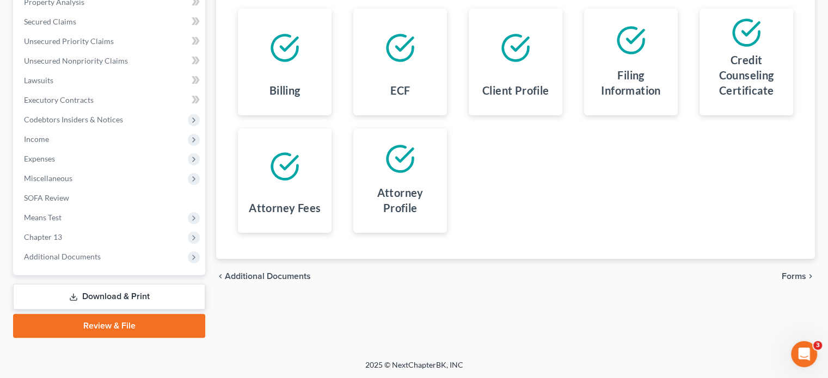
click at [794, 277] on span "Forms" at bounding box center [794, 276] width 25 height 9
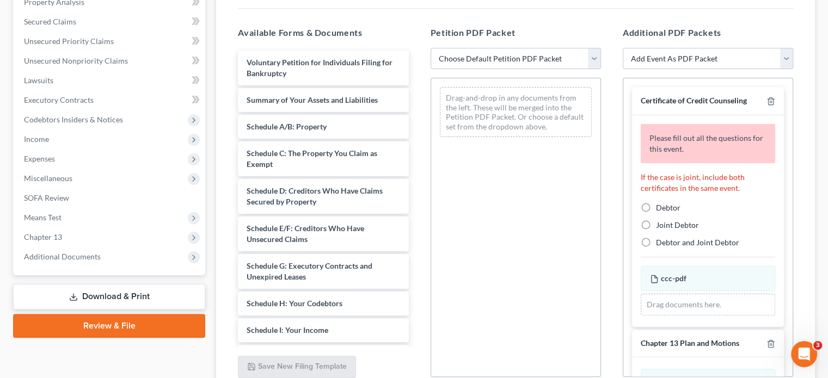
click at [656, 206] on label "Debtor" at bounding box center [668, 208] width 25 height 11
click at [661, 206] on input "Debtor" at bounding box center [664, 206] width 7 height 7
radio input "true"
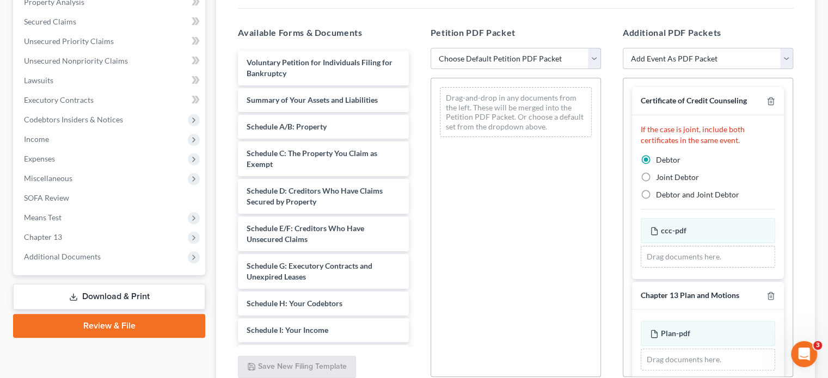
click at [515, 58] on select "Choose Default Petition PDF Packet Complete Bankruptcy Petition (all forms and …" at bounding box center [516, 59] width 170 height 22
select select "0"
click at [431, 48] on select "Choose Default Petition PDF Packet Complete Bankruptcy Petition (all forms and …" at bounding box center [516, 59] width 170 height 22
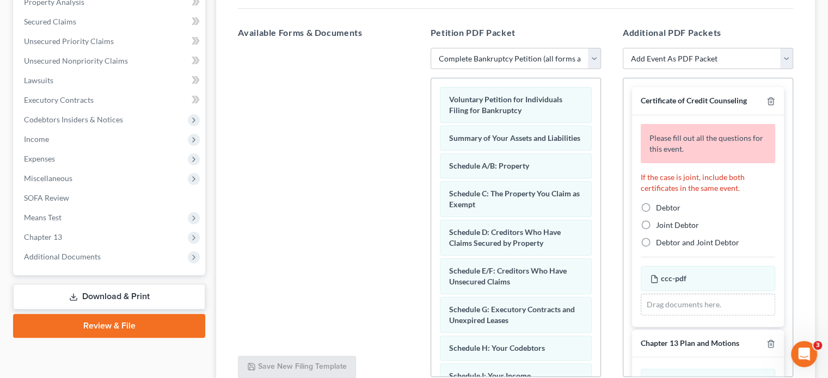
click at [656, 207] on label "Debtor" at bounding box center [668, 208] width 25 height 11
click at [661, 207] on input "Debtor" at bounding box center [664, 206] width 7 height 7
radio input "true"
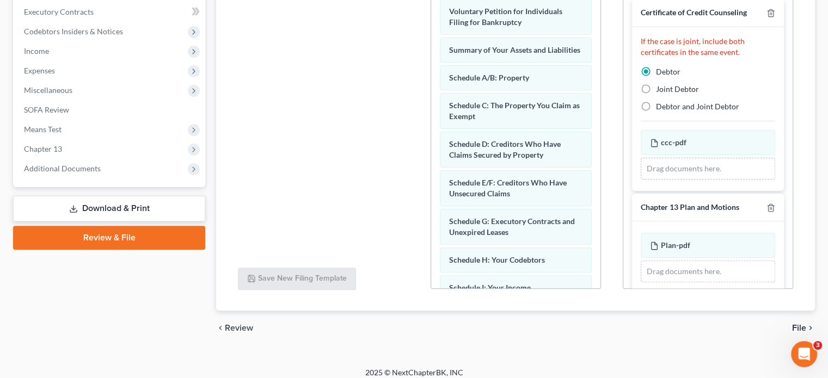
scroll to position [315, 0]
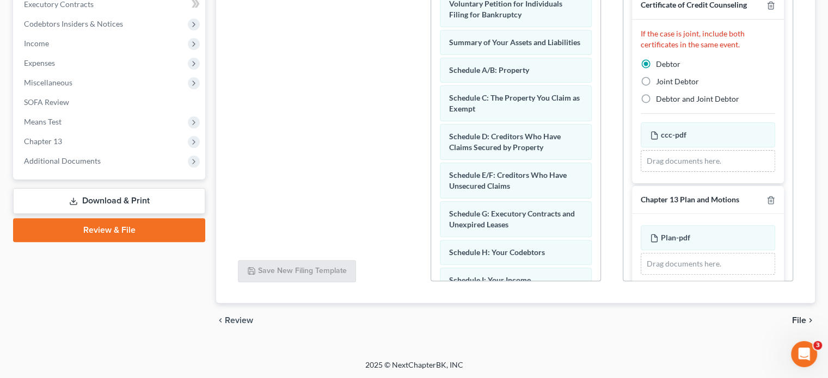
click at [804, 319] on span "File" at bounding box center [799, 320] width 14 height 9
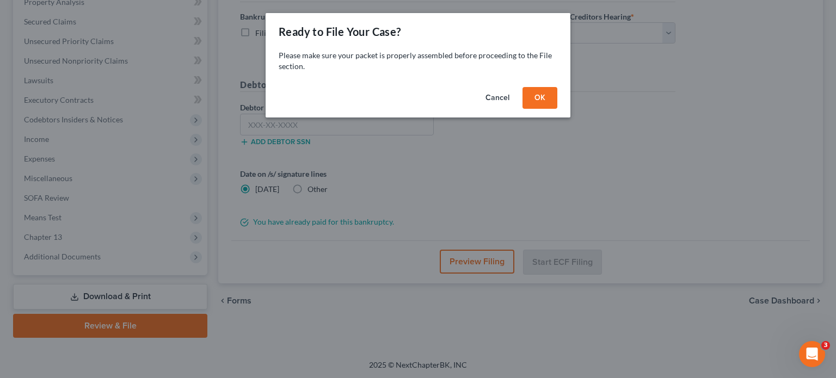
click at [542, 99] on button "OK" at bounding box center [540, 98] width 35 height 22
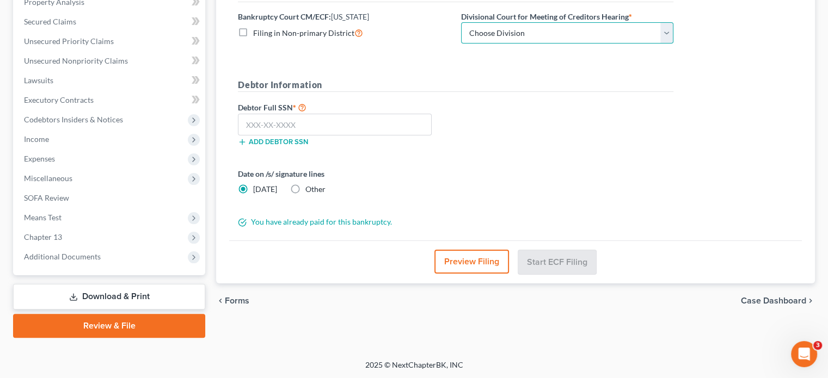
click at [515, 33] on select "Choose Division Camden Camden/Trenton Newark Trenton" at bounding box center [567, 33] width 212 height 22
select select "2"
click at [461, 22] on select "Choose Division Camden Camden/Trenton Newark Trenton" at bounding box center [567, 33] width 212 height 22
click at [307, 124] on input "text" at bounding box center [335, 125] width 194 height 22
paste input "546-37-9509"
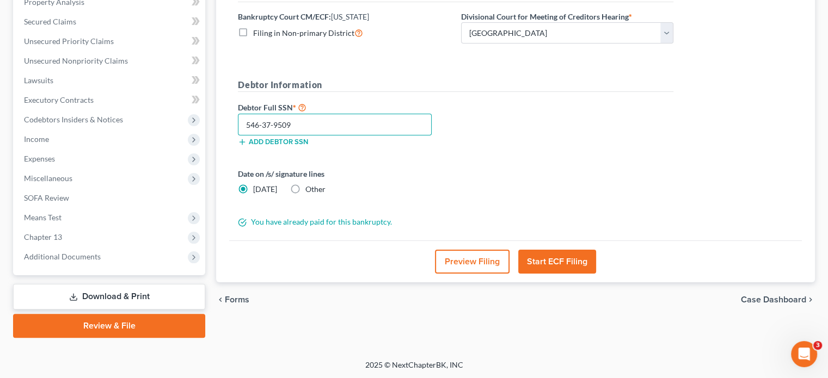
type input "546-37-9509"
click at [545, 256] on button "Start ECF Filing" at bounding box center [557, 262] width 78 height 24
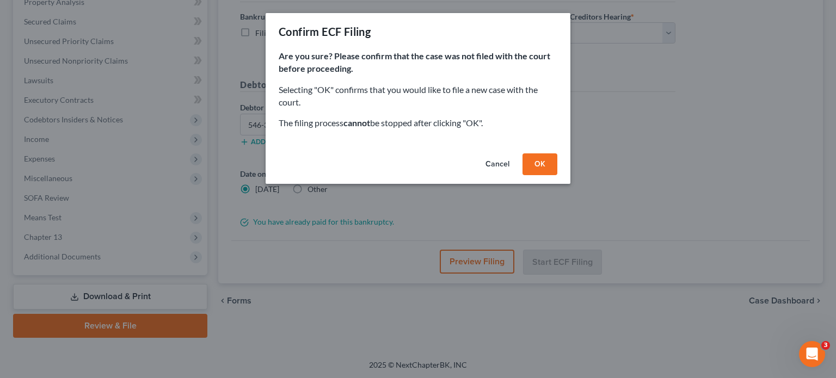
click at [540, 158] on button "OK" at bounding box center [540, 165] width 35 height 22
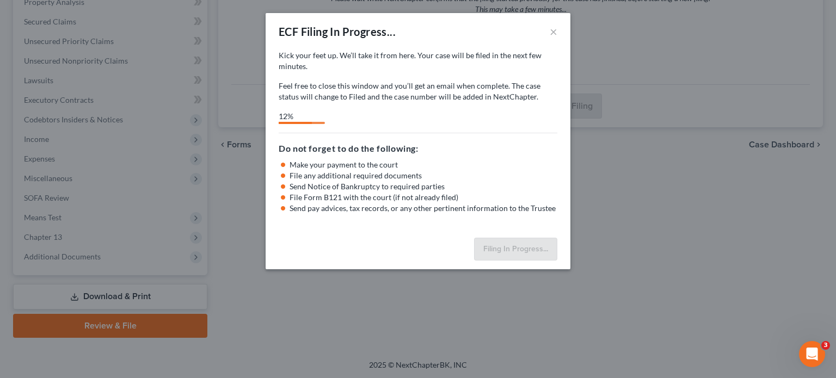
select select "2"
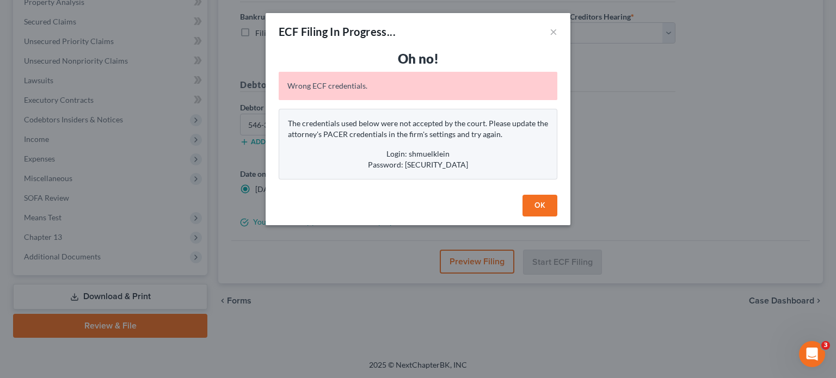
click at [530, 197] on button "OK" at bounding box center [540, 206] width 35 height 22
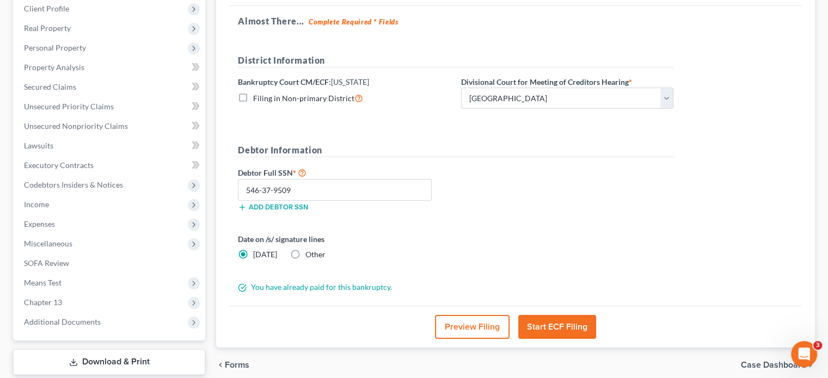
scroll to position [132, 0]
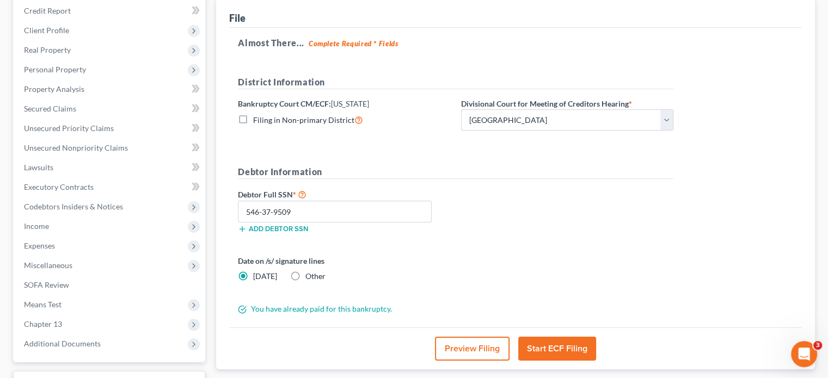
click at [557, 352] on button "Start ECF Filing" at bounding box center [557, 349] width 78 height 24
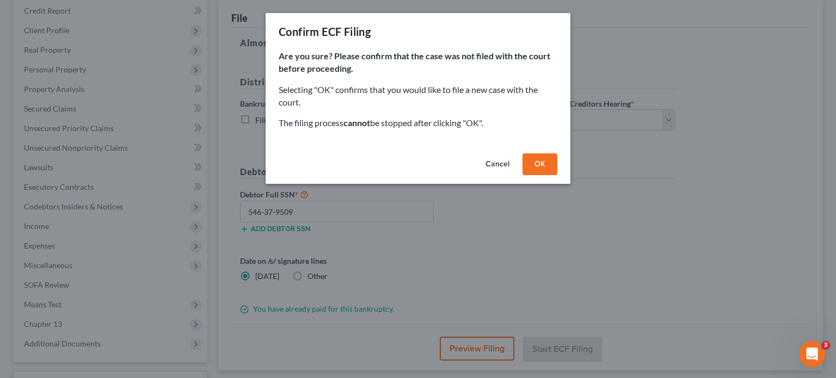
click at [535, 169] on button "OK" at bounding box center [540, 165] width 35 height 22
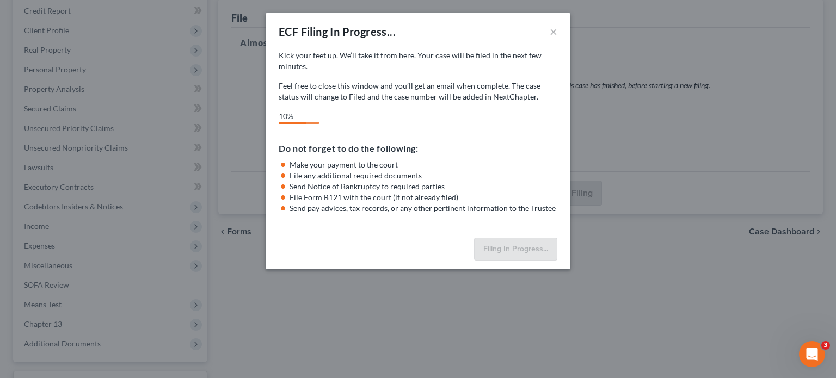
select select "2"
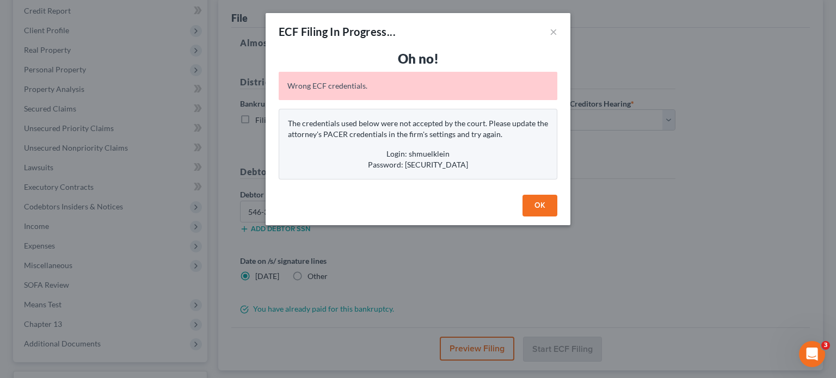
click at [529, 204] on button "OK" at bounding box center [540, 206] width 35 height 22
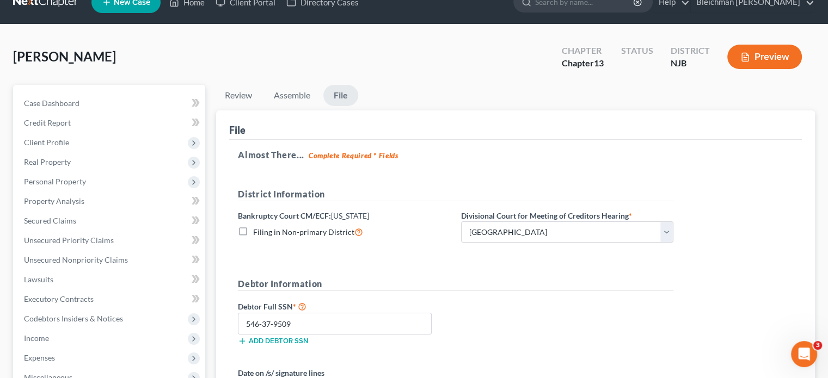
scroll to position [0, 0]
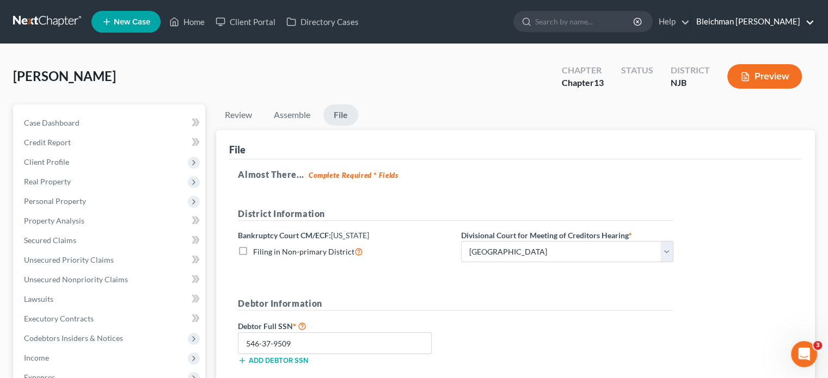
click at [748, 21] on link "Bleichman [PERSON_NAME]" at bounding box center [753, 22] width 124 height 20
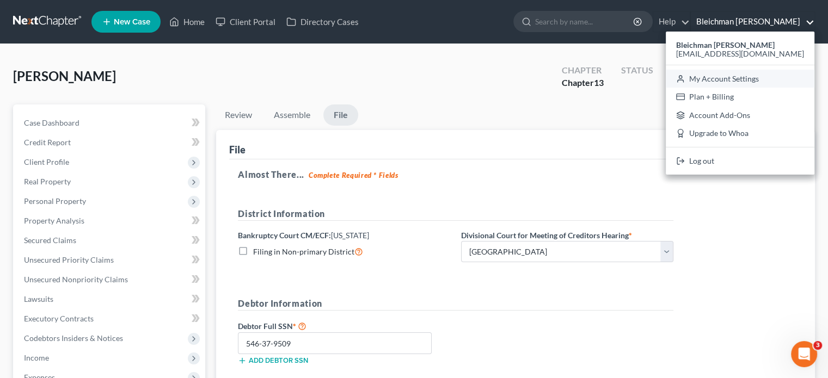
click at [738, 80] on link "My Account Settings" at bounding box center [740, 79] width 149 height 19
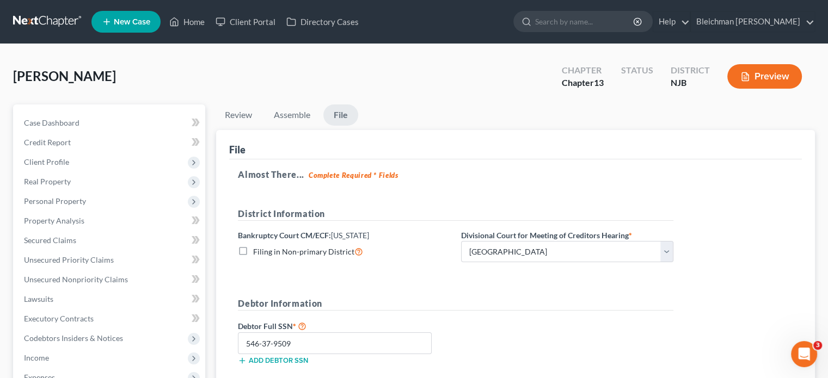
select select "51"
select select "24"
select select "33"
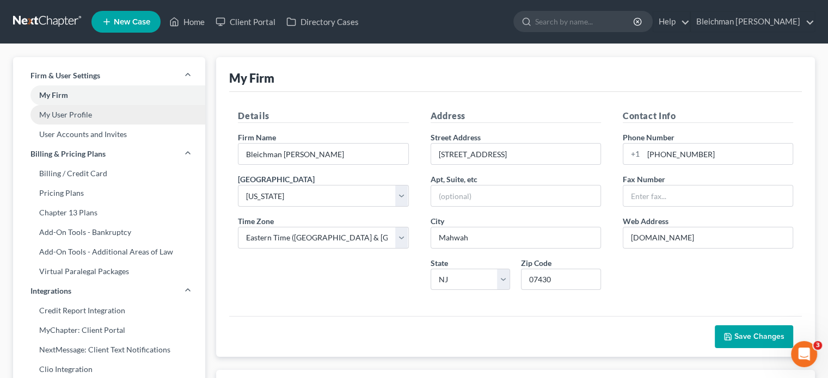
click at [53, 115] on link "My User Profile" at bounding box center [109, 115] width 192 height 20
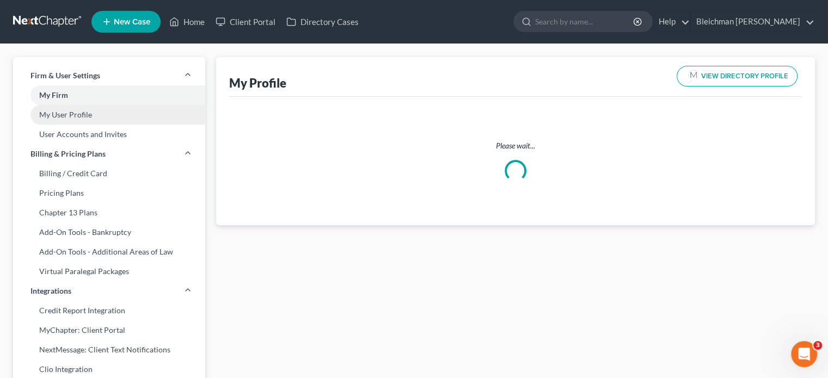
select select "33"
select select "51"
select select "attorney"
select select "0"
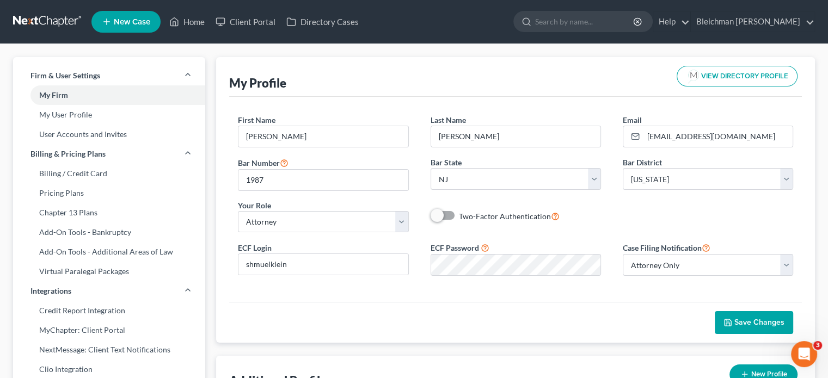
click at [745, 322] on span "Save Changes" at bounding box center [760, 322] width 50 height 9
click at [197, 23] on link "Home" at bounding box center [187, 22] width 46 height 20
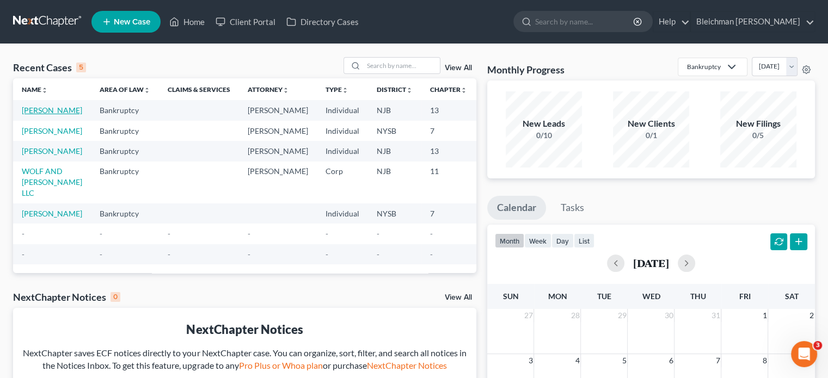
click at [25, 111] on link "[PERSON_NAME]" at bounding box center [52, 110] width 60 height 9
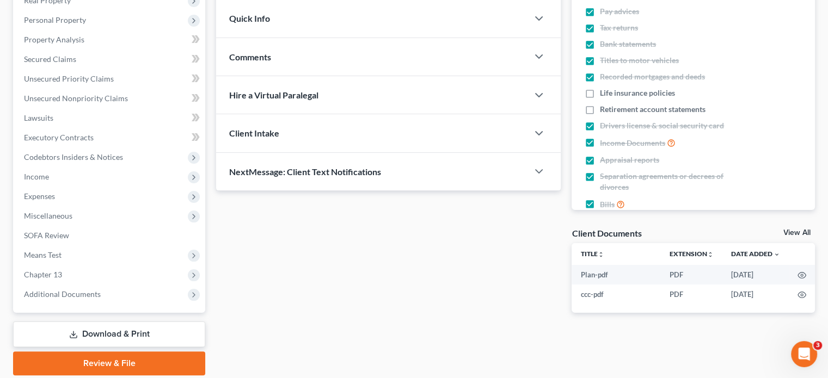
scroll to position [219, 0]
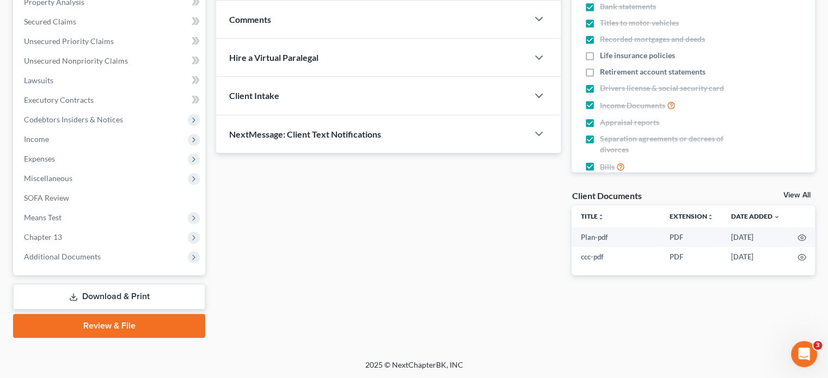
click at [137, 328] on link "Review & File" at bounding box center [109, 326] width 192 height 24
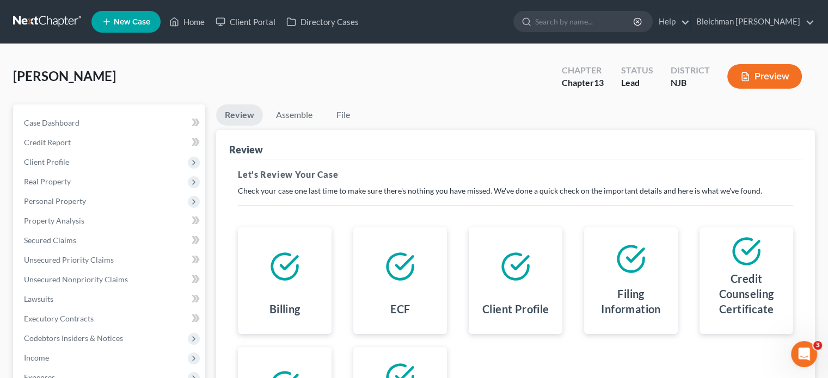
scroll to position [219, 0]
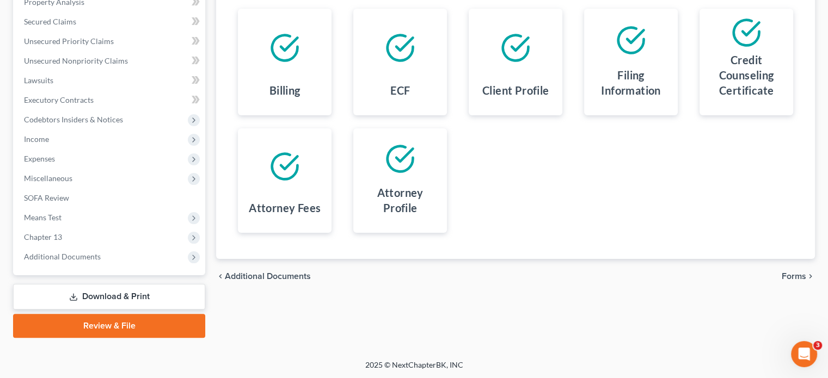
click at [787, 274] on span "Forms" at bounding box center [794, 276] width 25 height 9
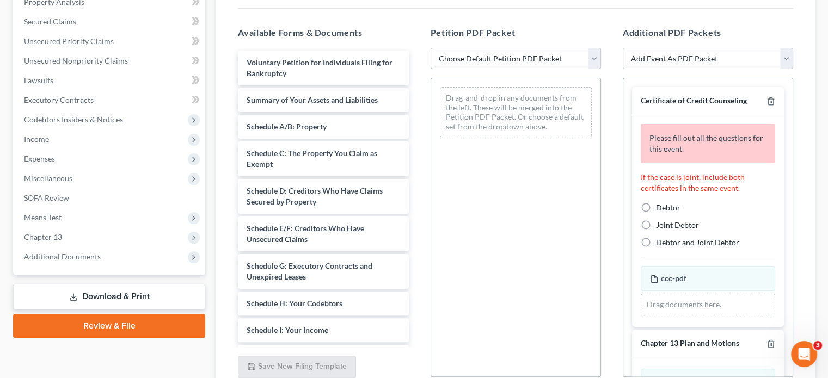
click at [522, 58] on select "Choose Default Petition PDF Packet Complete Bankruptcy Petition (all forms and …" at bounding box center [516, 59] width 170 height 22
select select "0"
click at [431, 48] on select "Choose Default Petition PDF Packet Complete Bankruptcy Petition (all forms and …" at bounding box center [516, 59] width 170 height 22
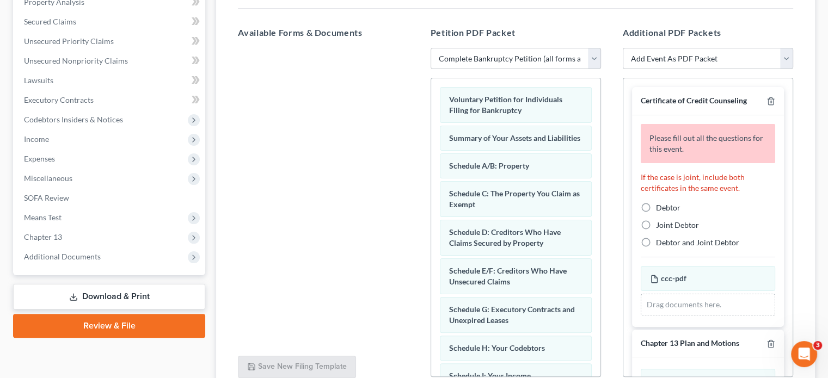
click at [656, 204] on label "Debtor" at bounding box center [668, 208] width 25 height 11
click at [661, 204] on input "Debtor" at bounding box center [664, 206] width 7 height 7
radio input "true"
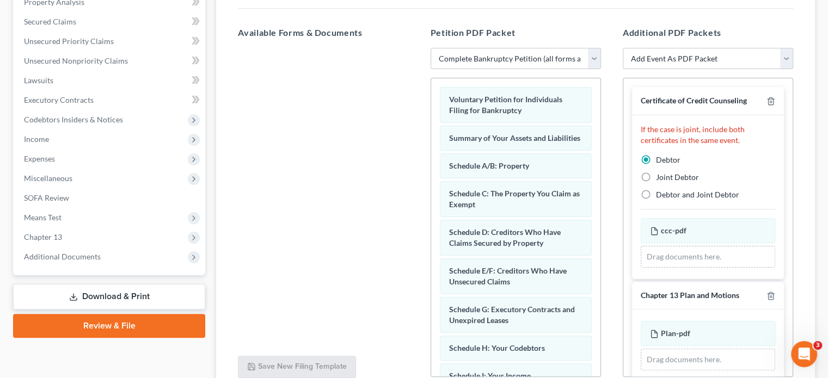
scroll to position [315, 0]
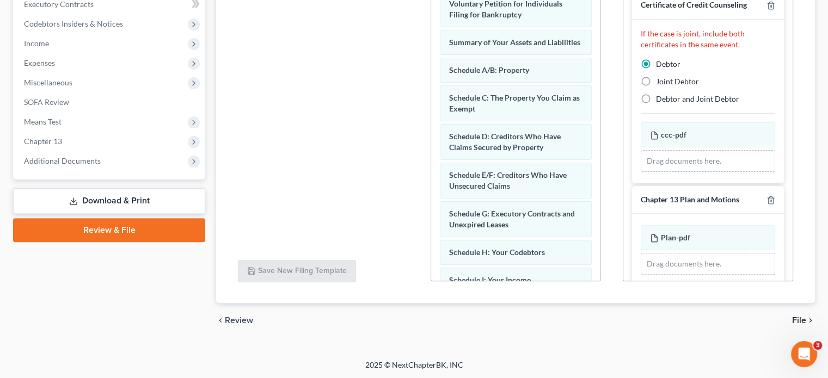
click at [798, 321] on span "File" at bounding box center [799, 320] width 14 height 9
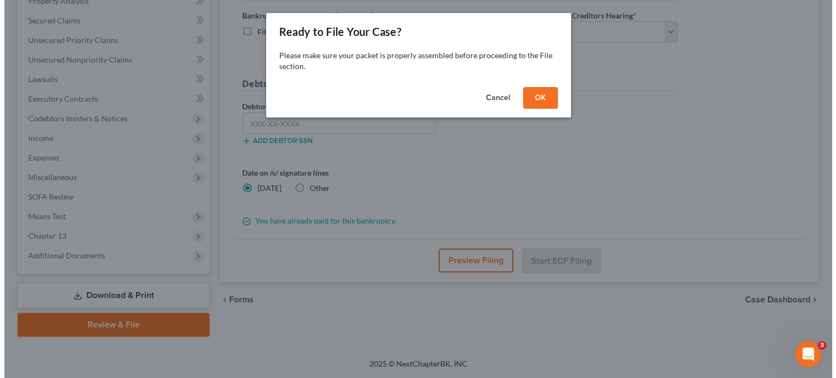
scroll to position [219, 0]
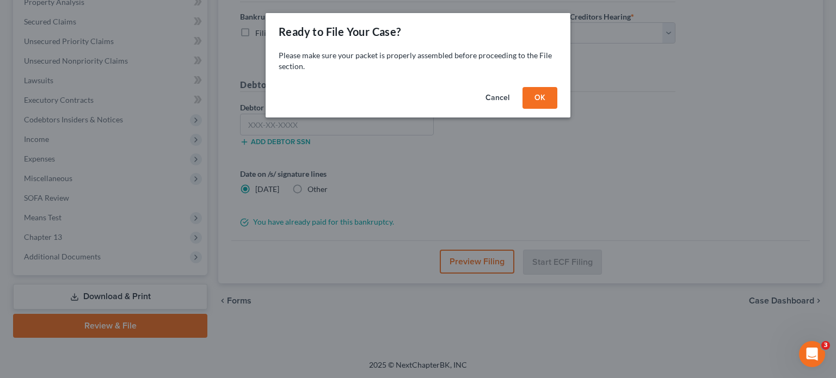
click at [546, 105] on button "OK" at bounding box center [540, 98] width 35 height 22
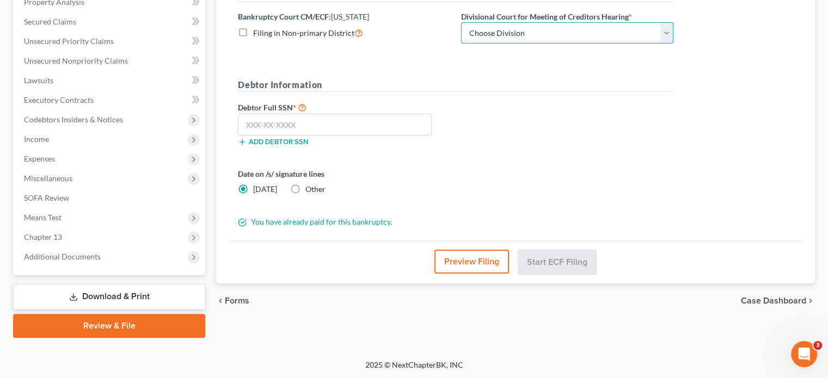
click at [516, 31] on select "Choose Division Camden Camden/Trenton Newark Trenton" at bounding box center [567, 33] width 212 height 22
select select "2"
click at [461, 22] on select "Choose Division Camden Camden/Trenton Newark Trenton" at bounding box center [567, 33] width 212 height 22
click at [345, 125] on input "text" at bounding box center [335, 125] width 194 height 22
paste input "546-37-9509"
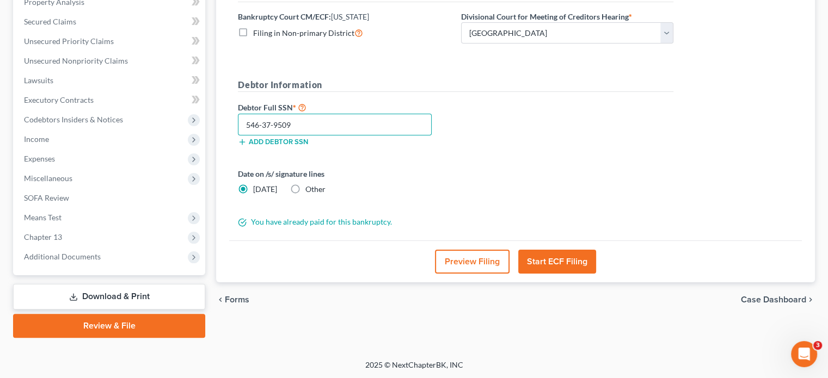
type input "546-37-9509"
click at [541, 258] on button "Start ECF Filing" at bounding box center [557, 262] width 78 height 24
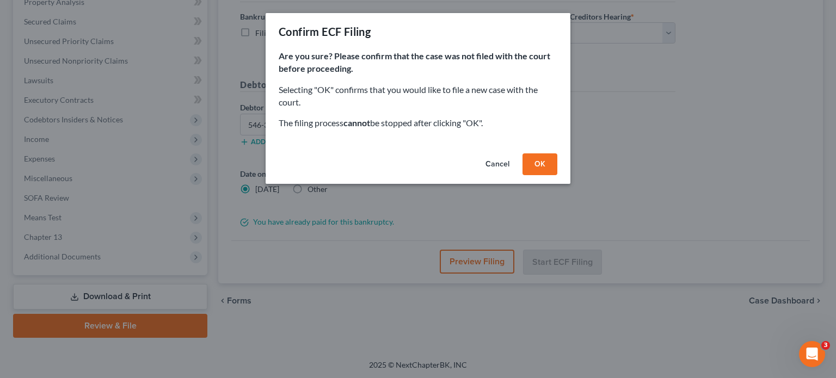
click at [540, 166] on button "OK" at bounding box center [540, 165] width 35 height 22
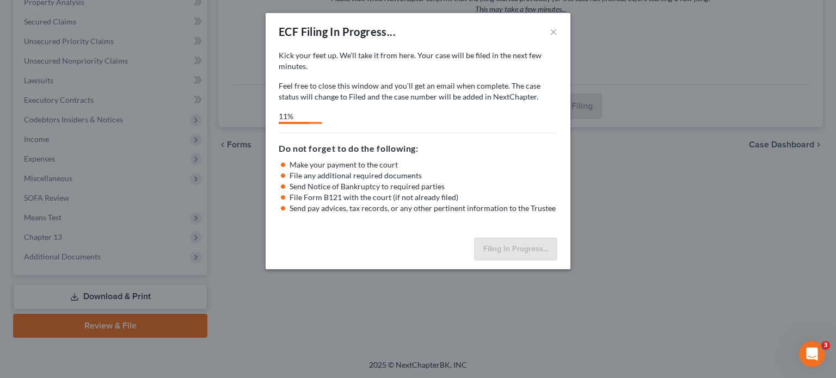
select select "2"
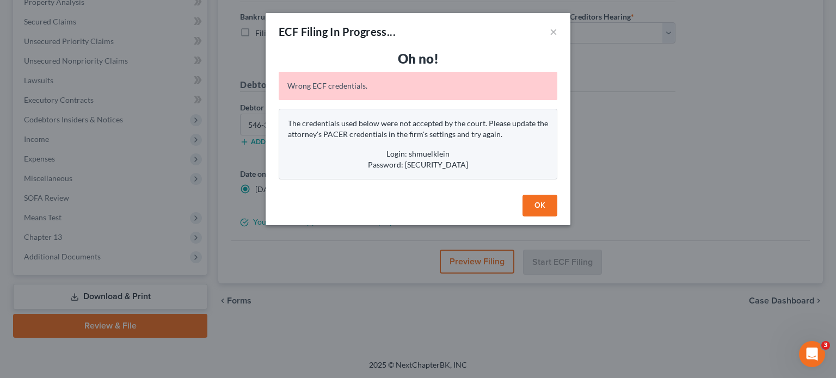
click at [535, 201] on button "OK" at bounding box center [540, 206] width 35 height 22
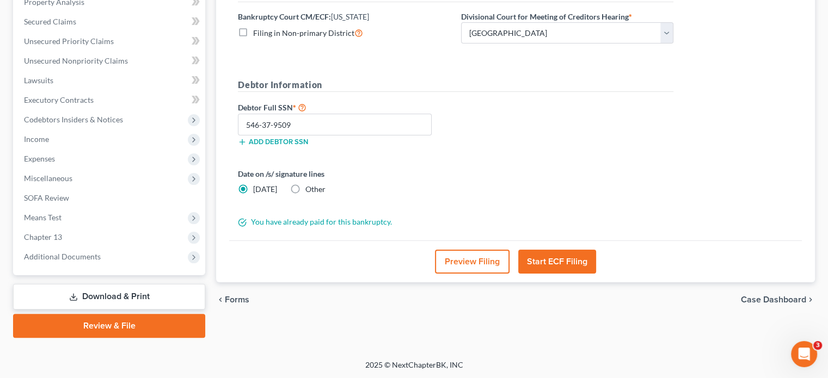
click at [565, 260] on button "Start ECF Filing" at bounding box center [557, 262] width 78 height 24
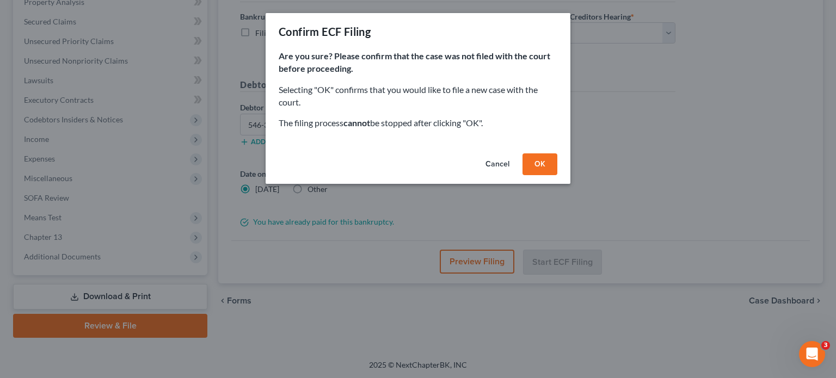
click at [540, 166] on button "OK" at bounding box center [540, 165] width 35 height 22
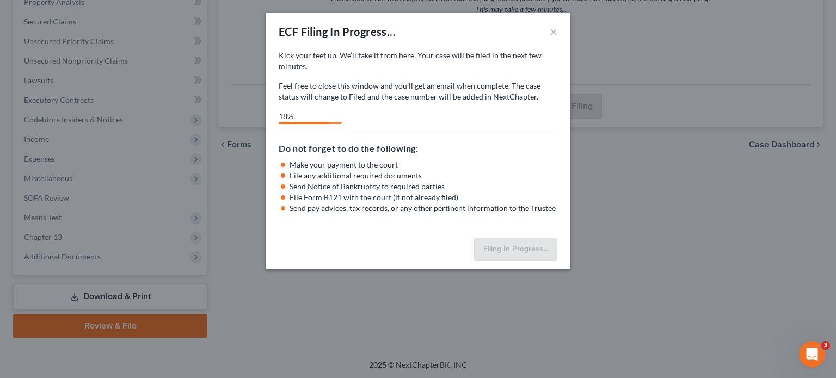
select select "2"
